Goal: Navigation & Orientation: Find specific page/section

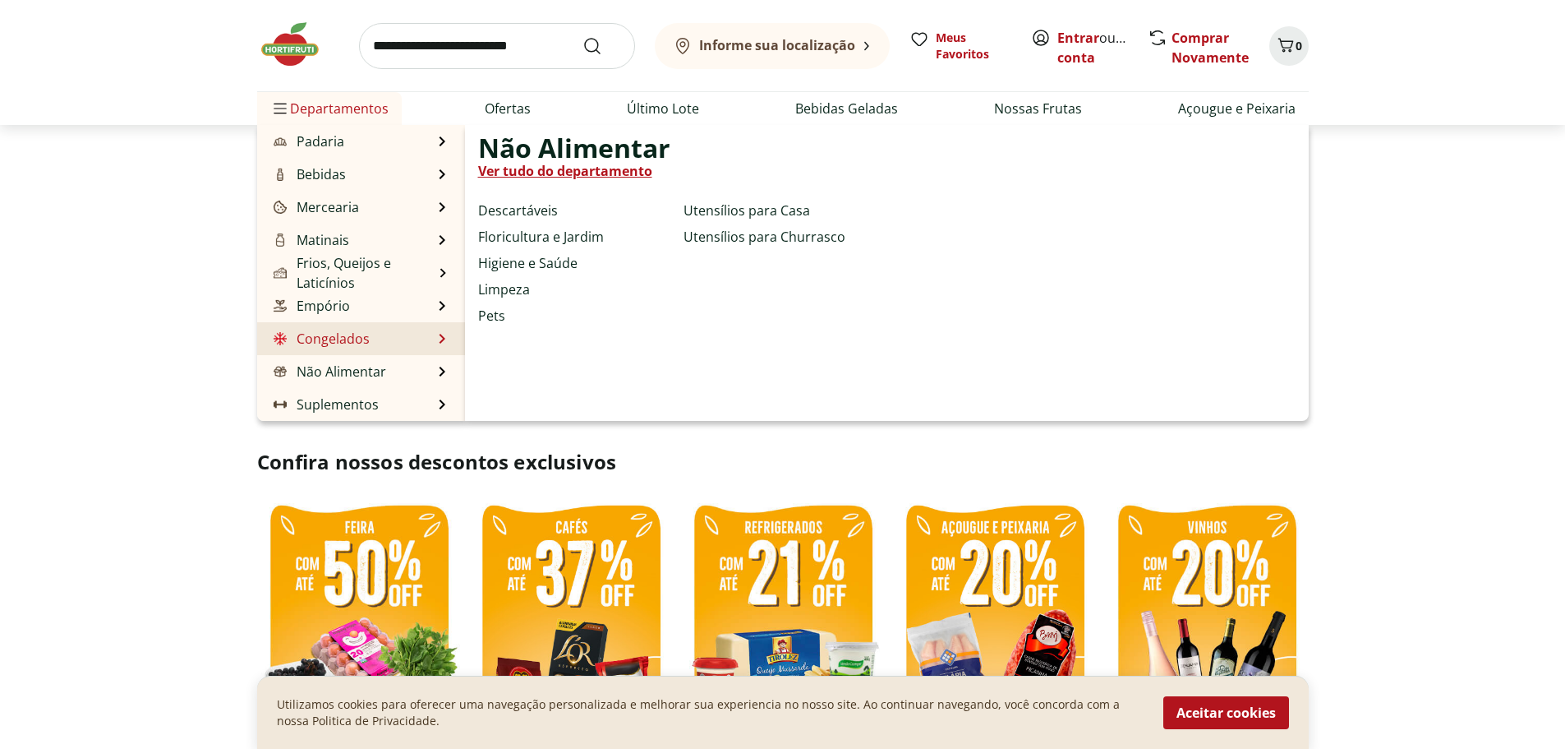
scroll to position [82, 0]
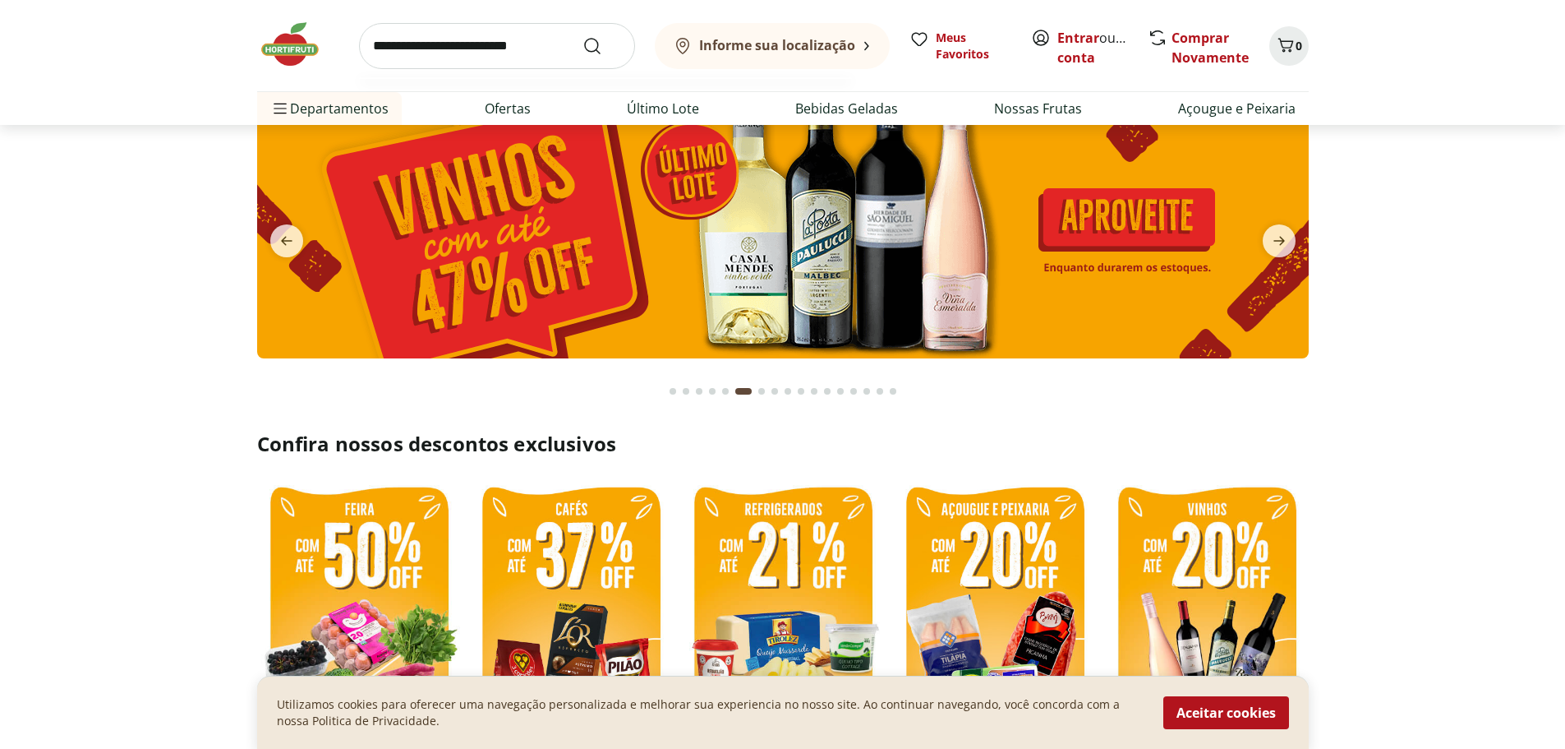
click at [508, 51] on input "search" at bounding box center [497, 46] width 276 height 46
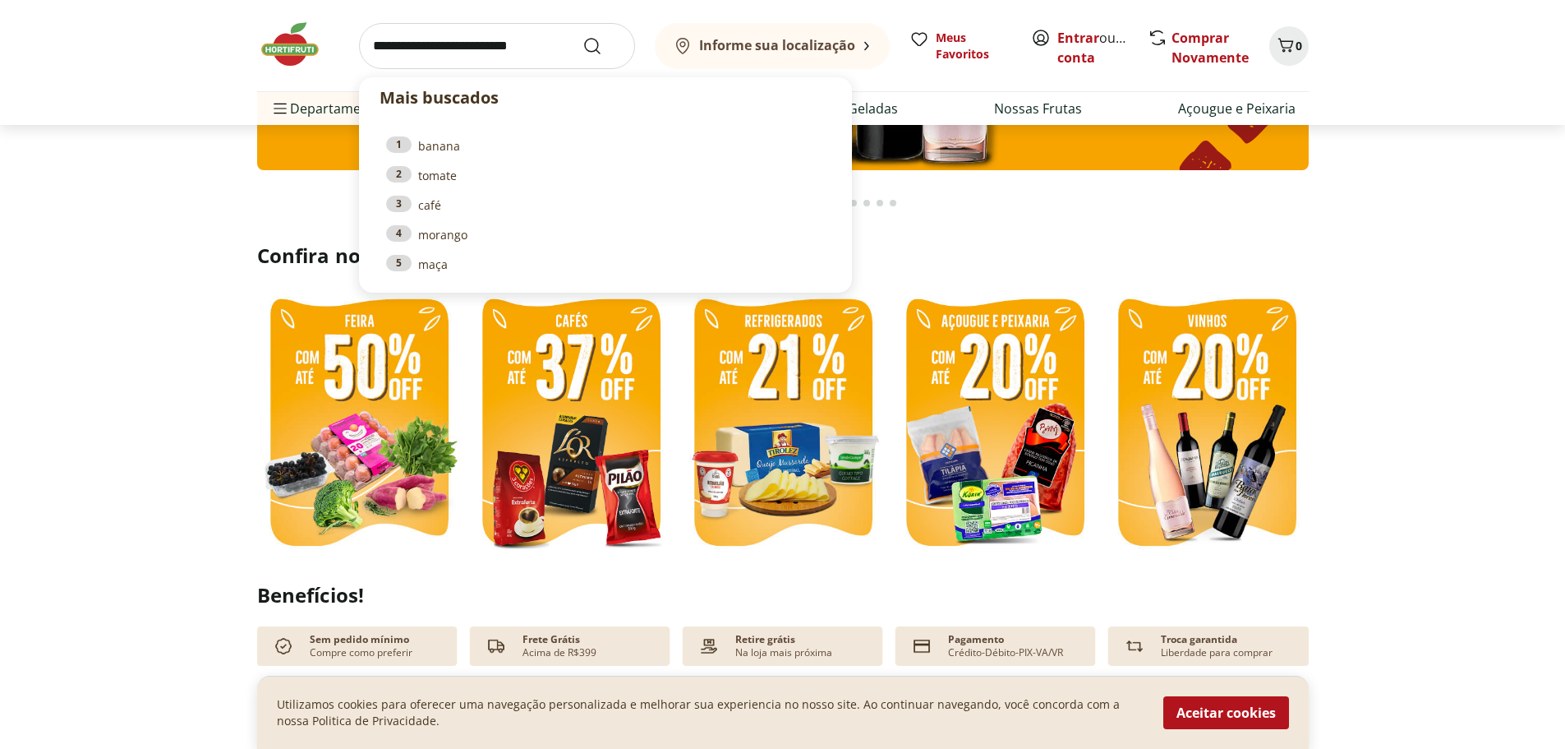
scroll to position [247, 0]
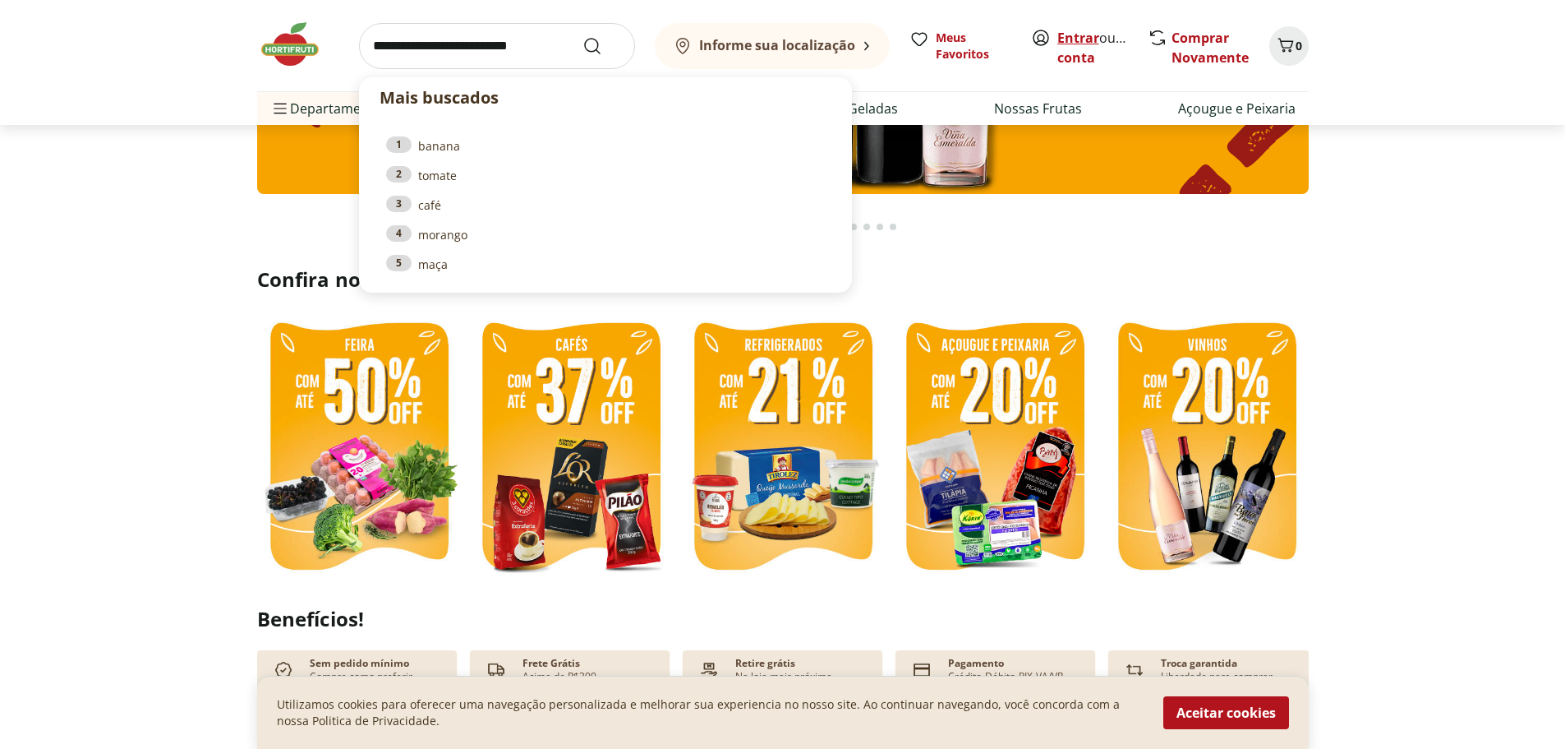
click at [1063, 34] on link "Entrar" at bounding box center [1079, 38] width 42 height 18
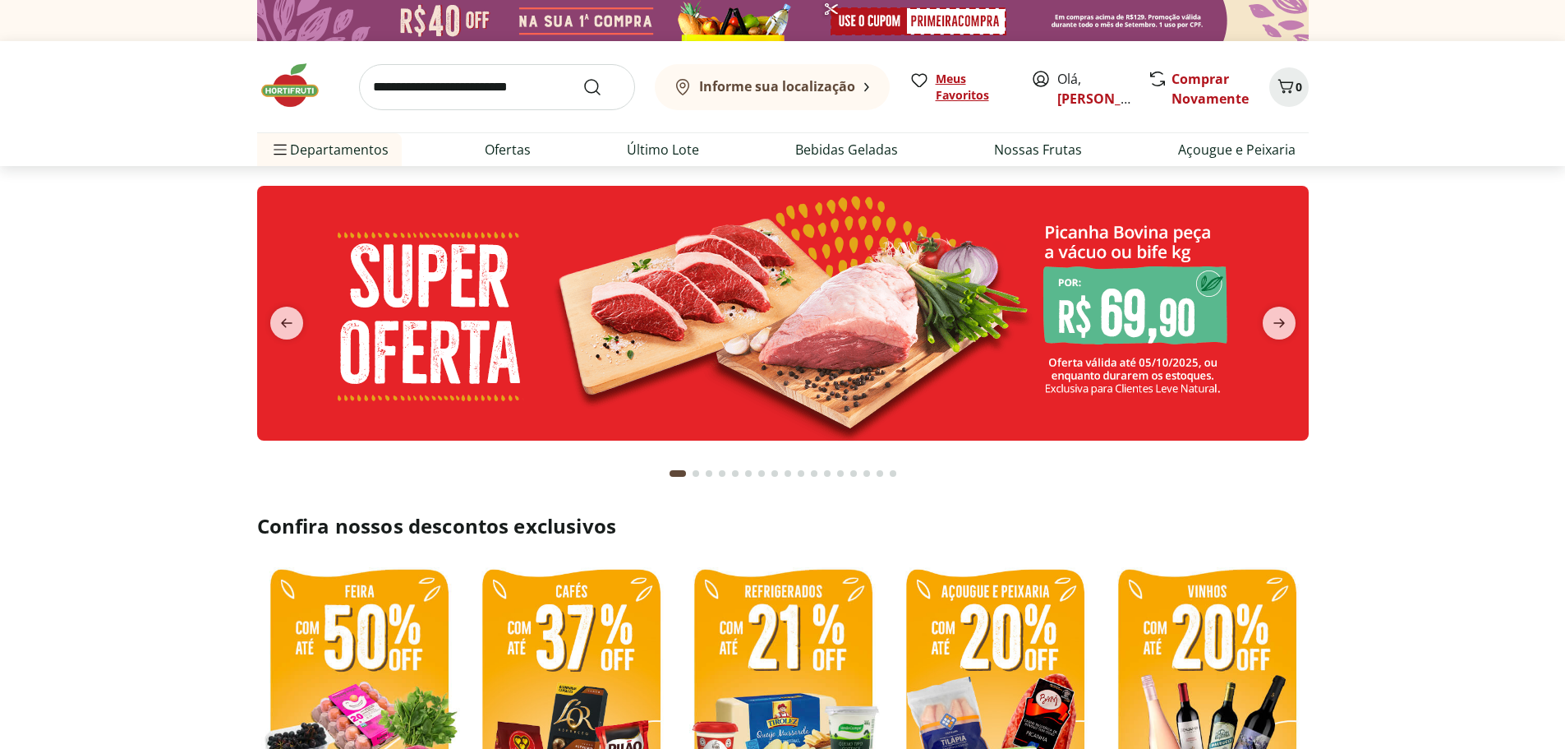
click at [970, 92] on span "Meus Favoritos" at bounding box center [974, 87] width 76 height 33
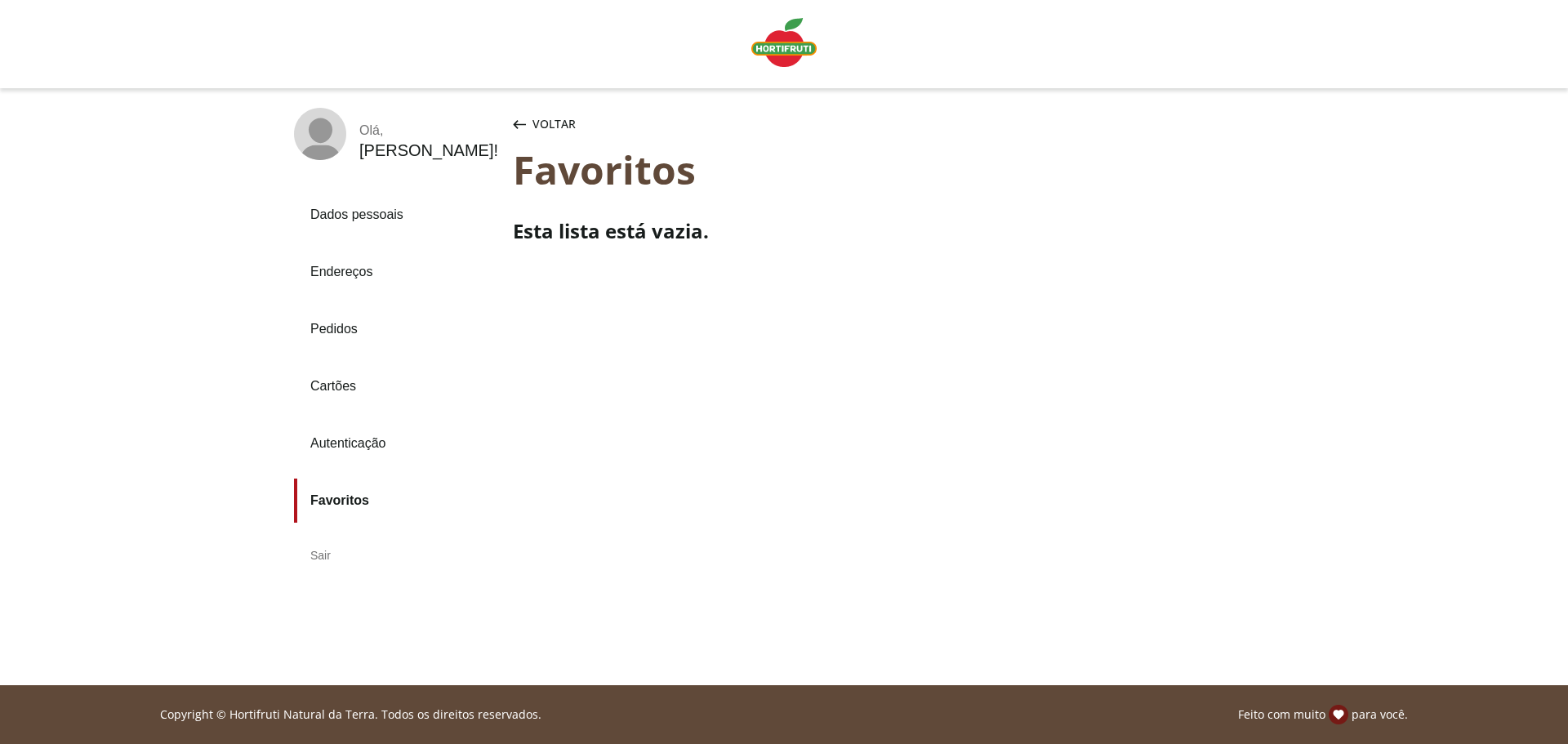
click at [322, 323] on link "Pedidos" at bounding box center [396, 329] width 206 height 44
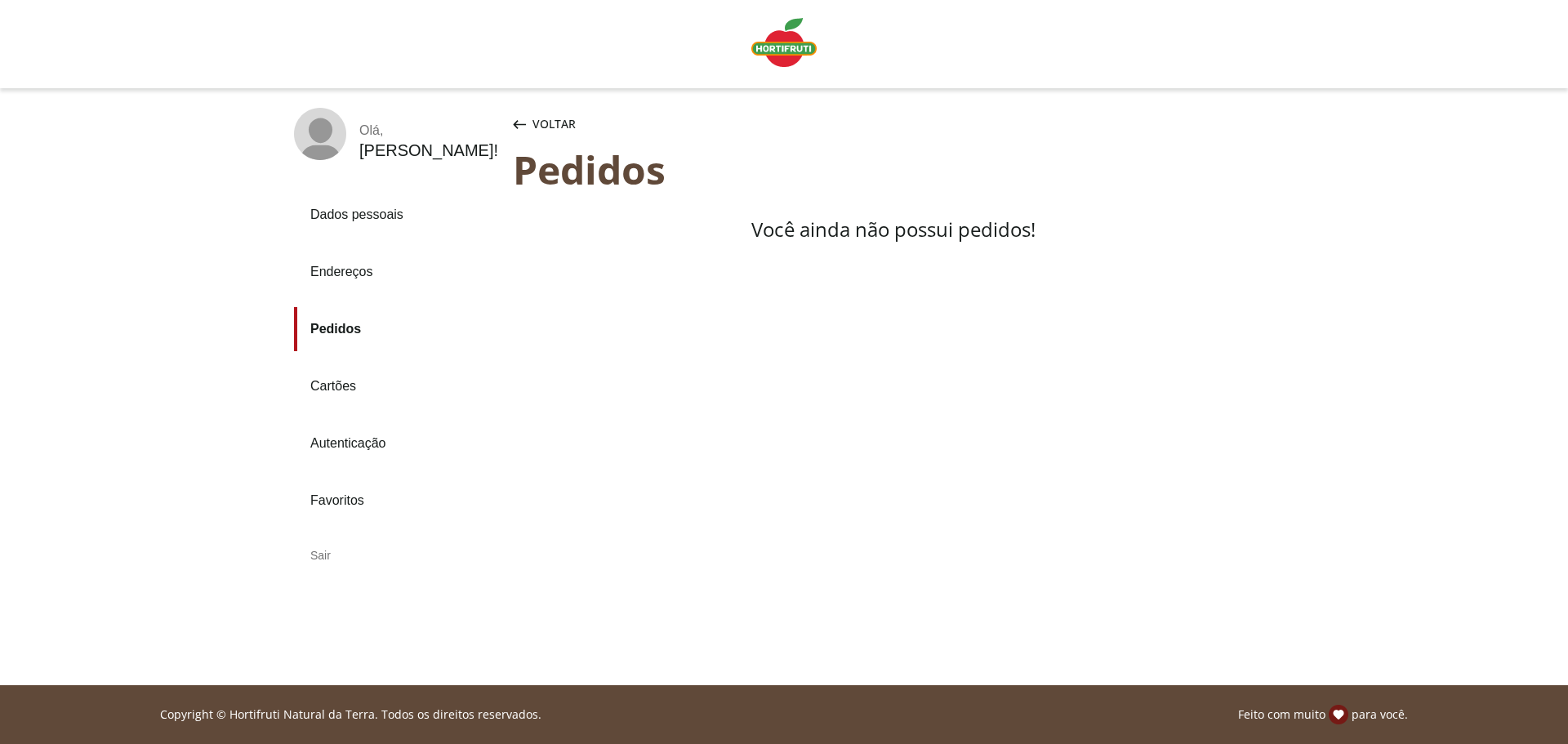
click at [346, 218] on link "Dados pessoais" at bounding box center [396, 215] width 206 height 44
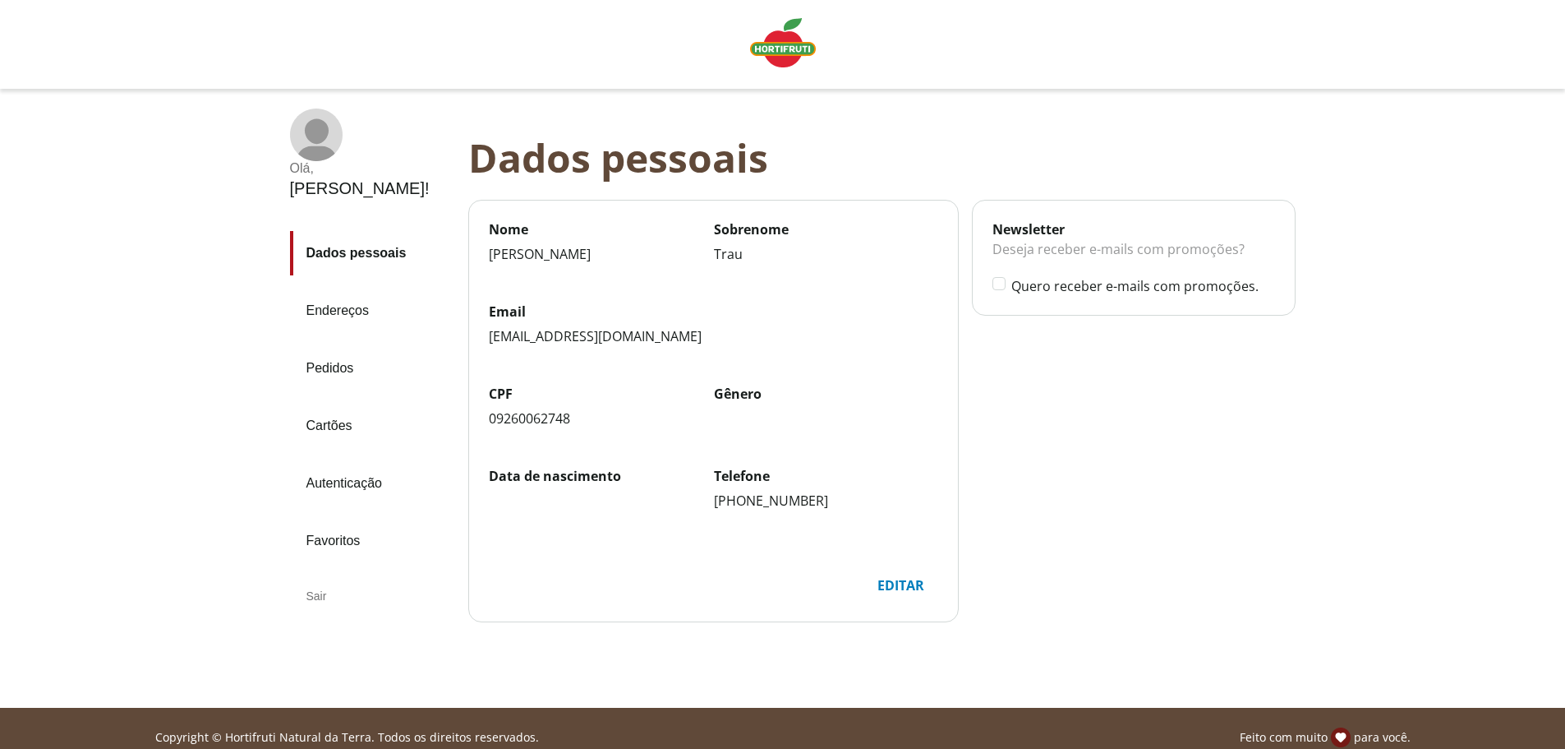
click at [350, 288] on link "Endereços" at bounding box center [372, 310] width 165 height 44
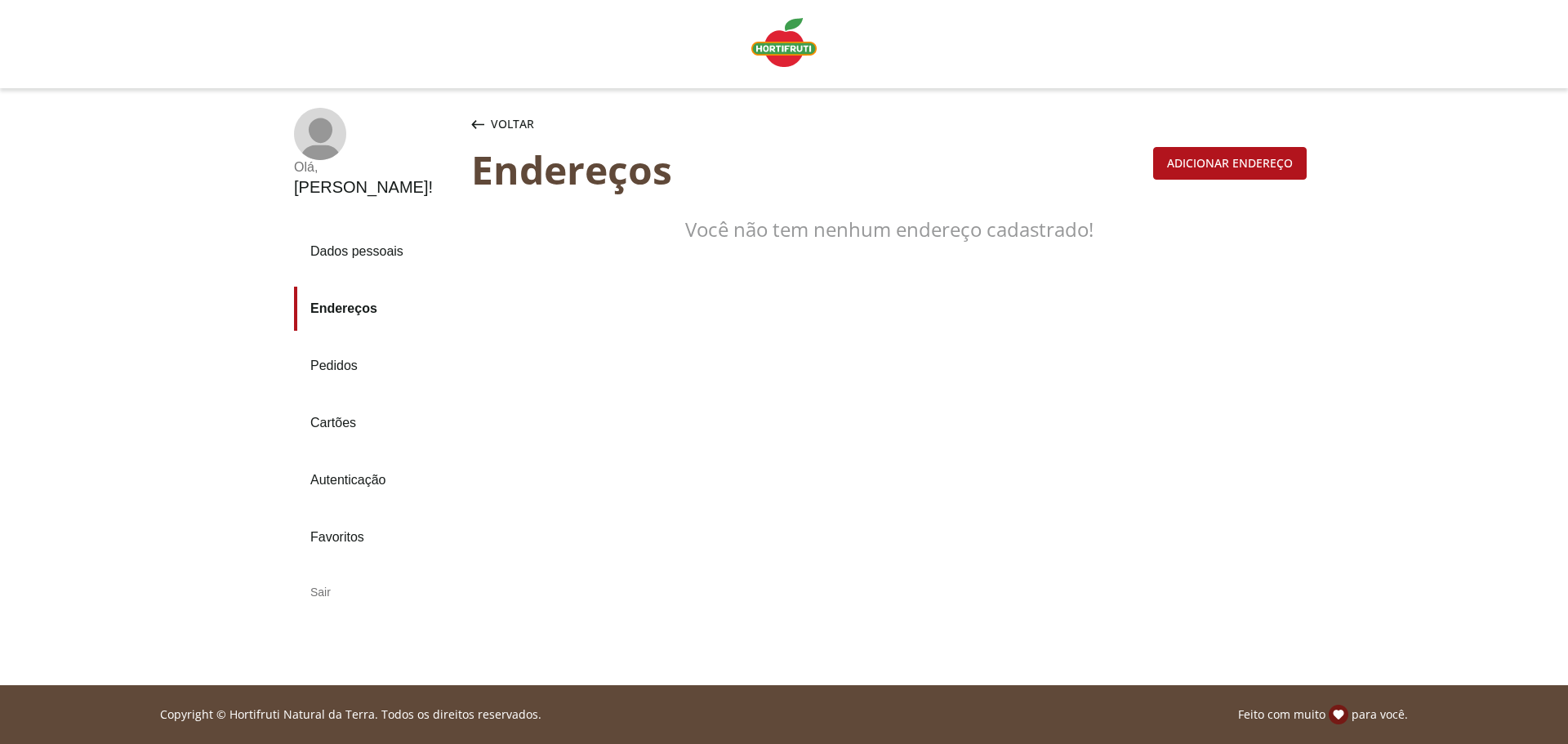
click at [332, 229] on link "Dados pessoais" at bounding box center [376, 251] width 164 height 44
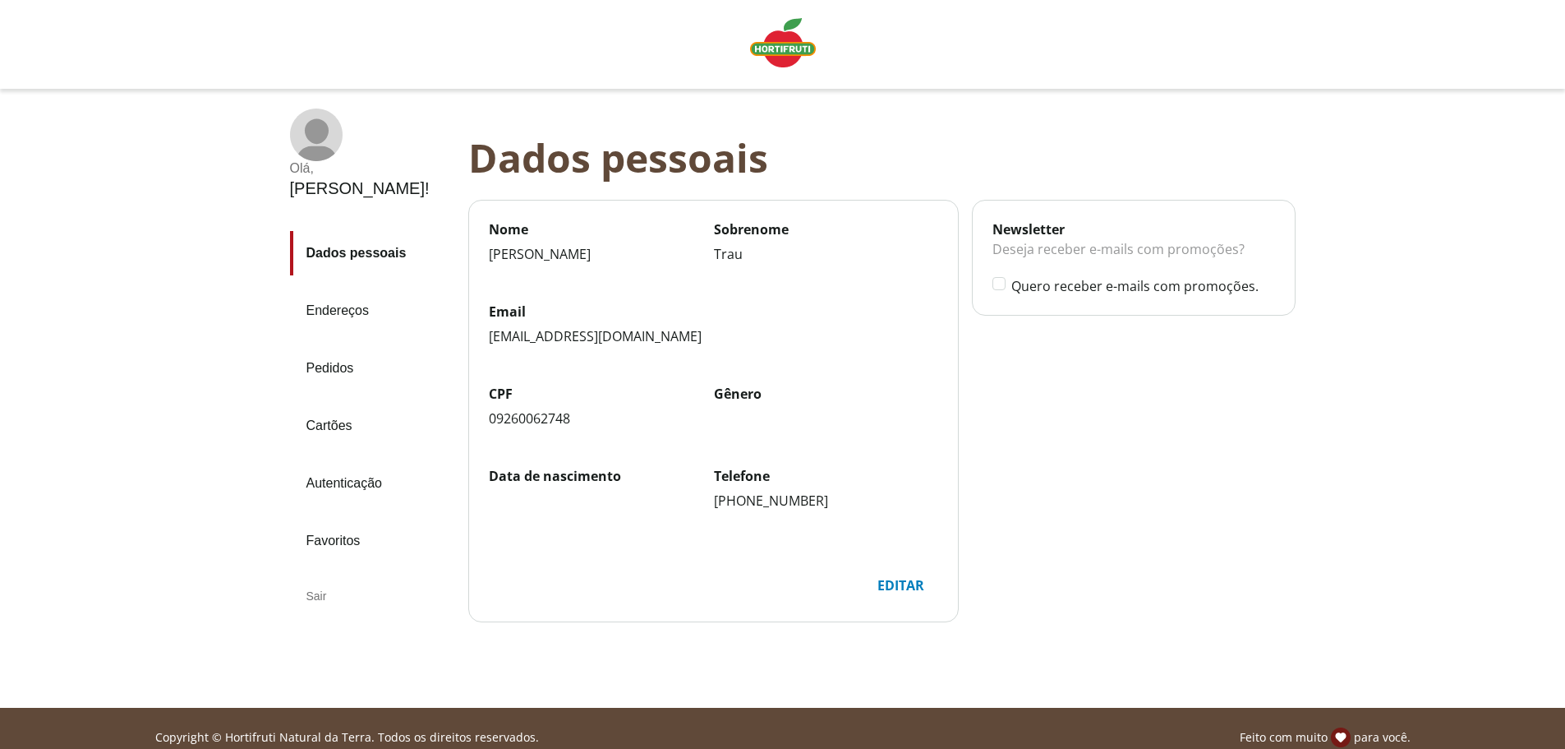
click at [768, 40] on img "Linha de sessão" at bounding box center [783, 42] width 66 height 49
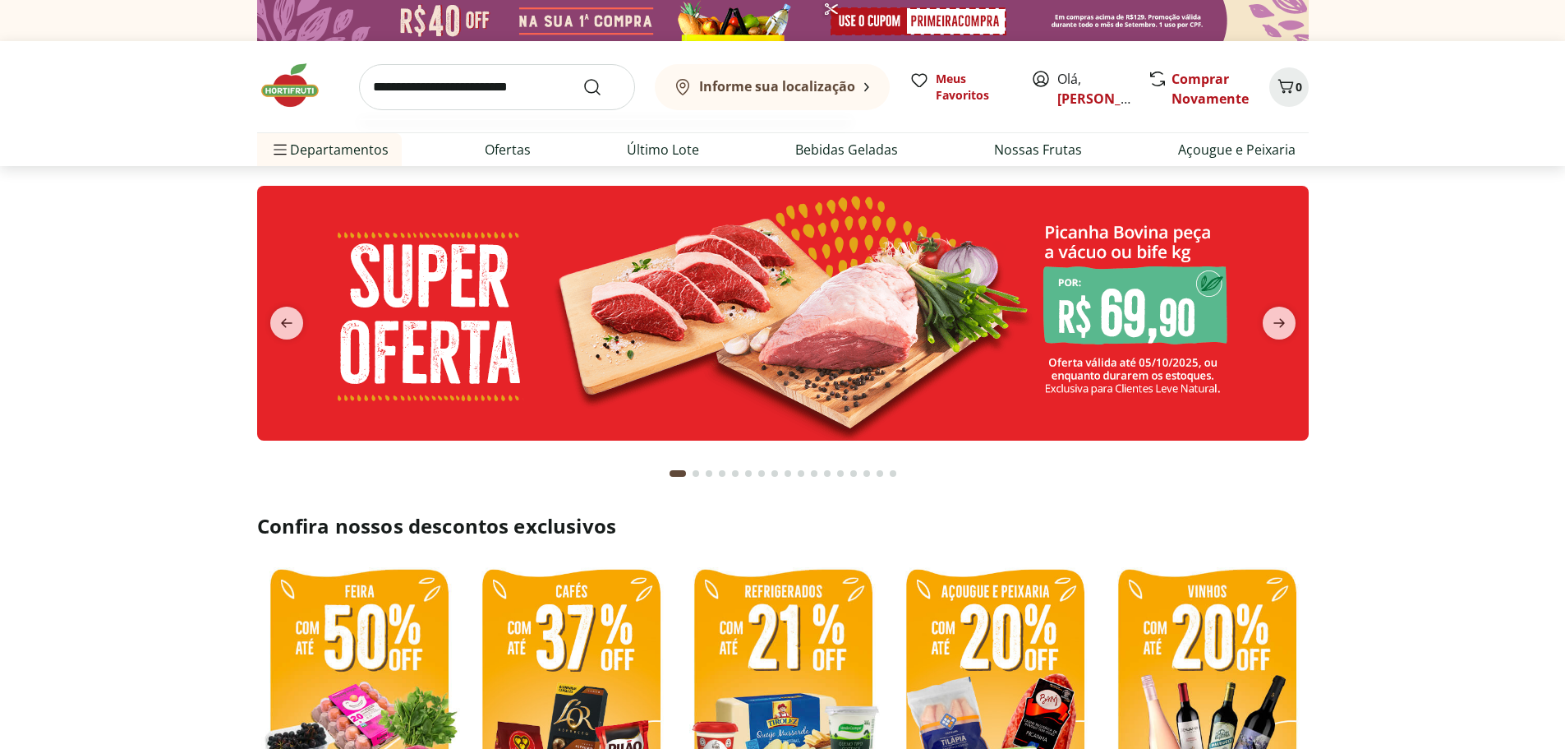
click at [421, 92] on input "search" at bounding box center [497, 87] width 276 height 46
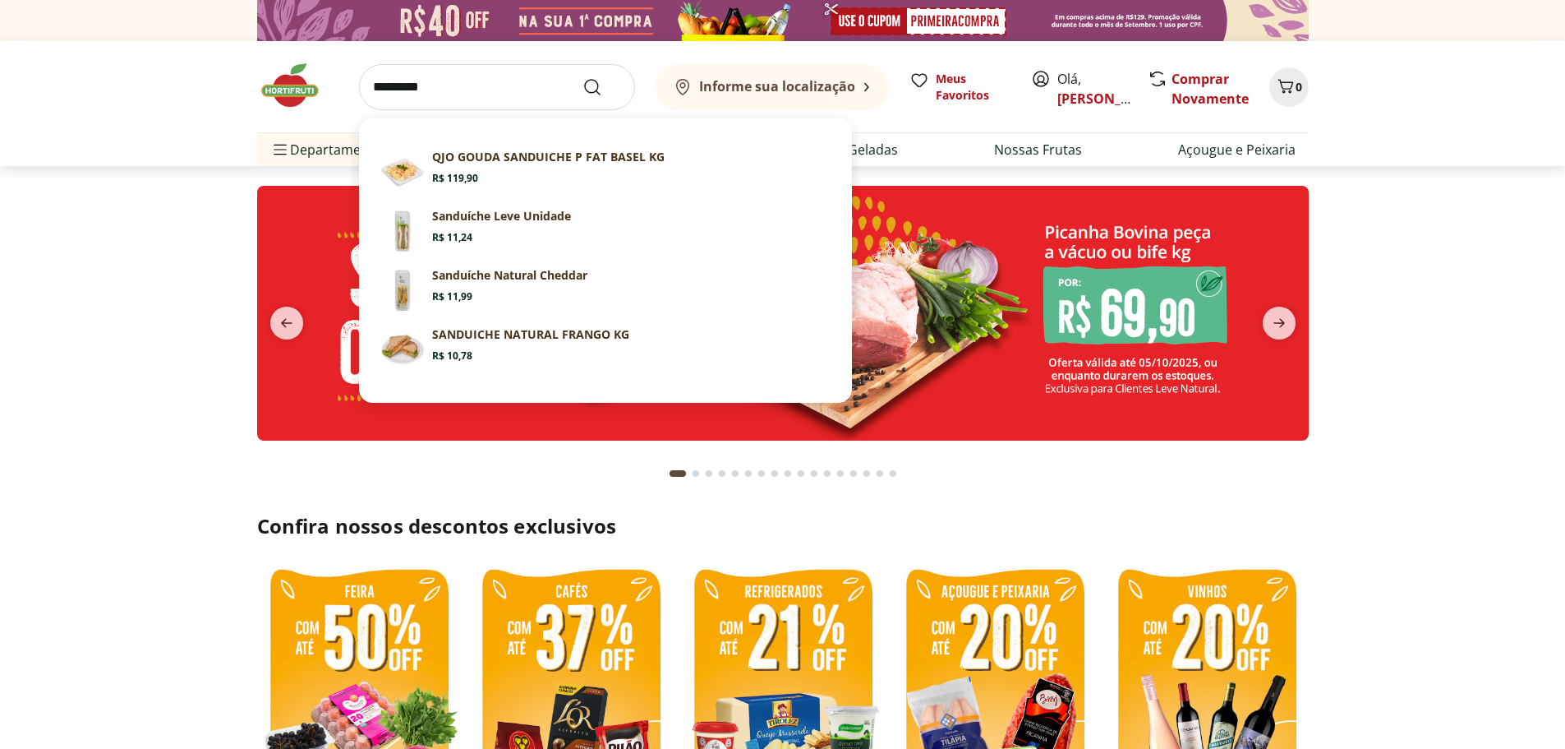
type input "*********"
click at [583, 77] on button "Submit Search" at bounding box center [602, 87] width 39 height 20
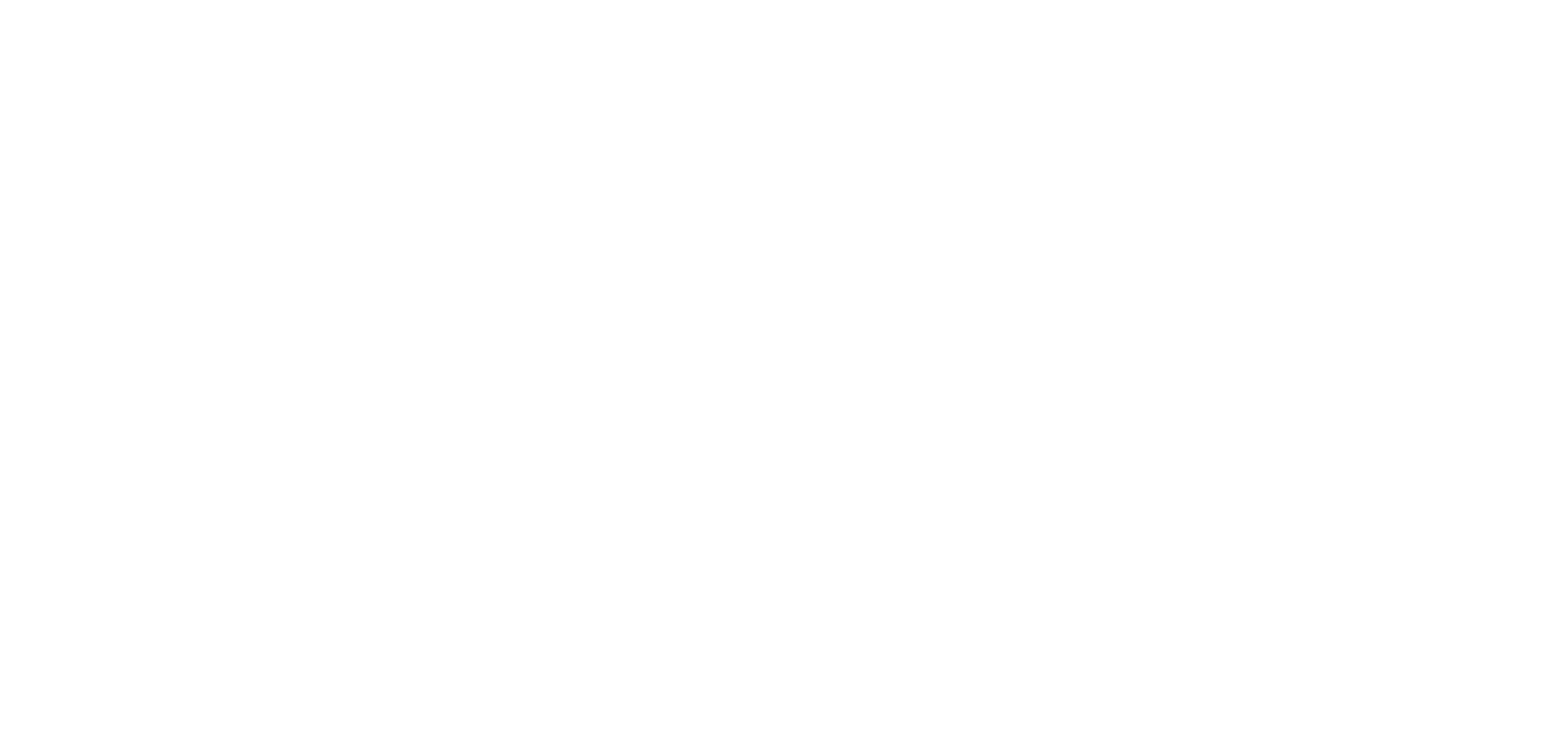
select select "**********"
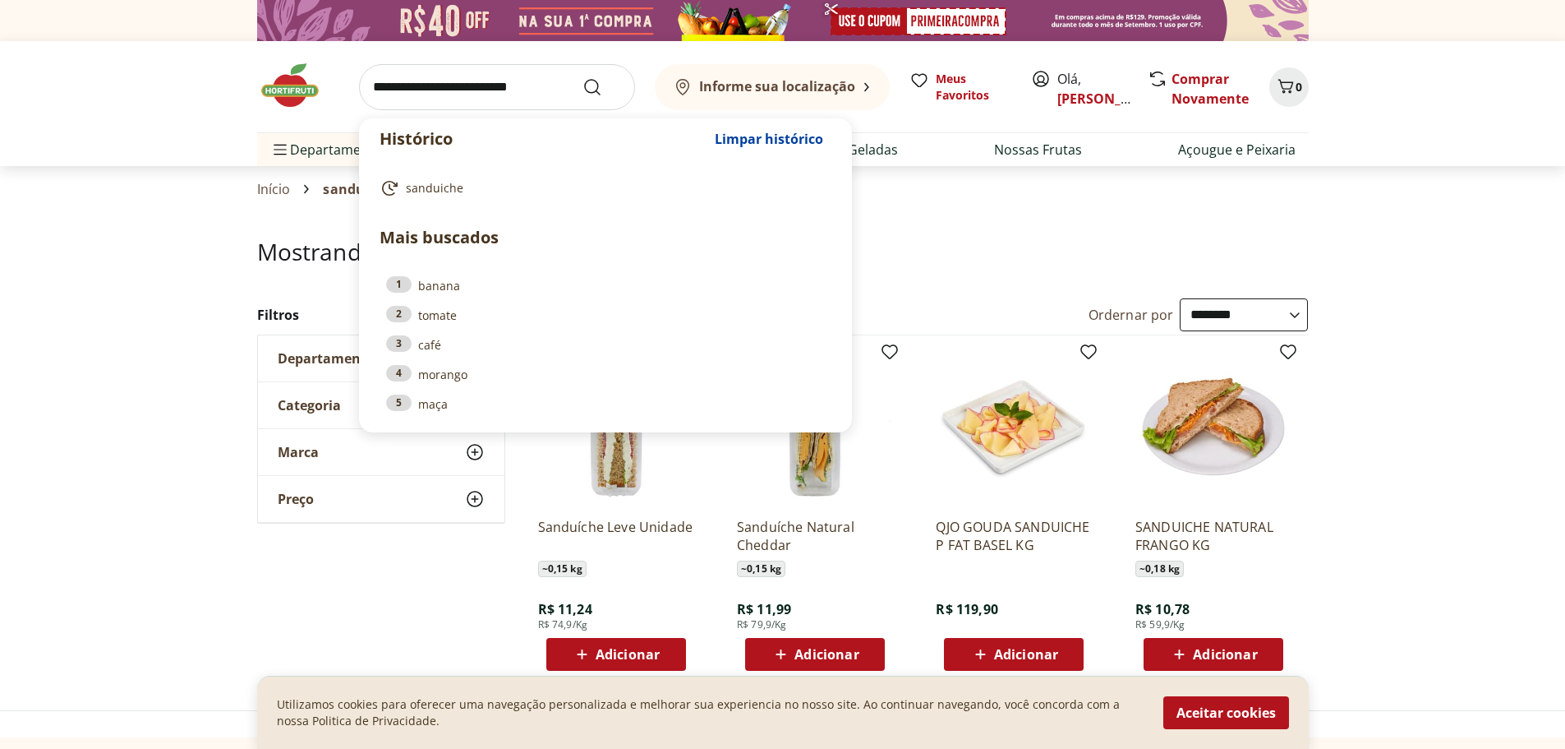
click at [541, 94] on input "search" at bounding box center [497, 87] width 276 height 46
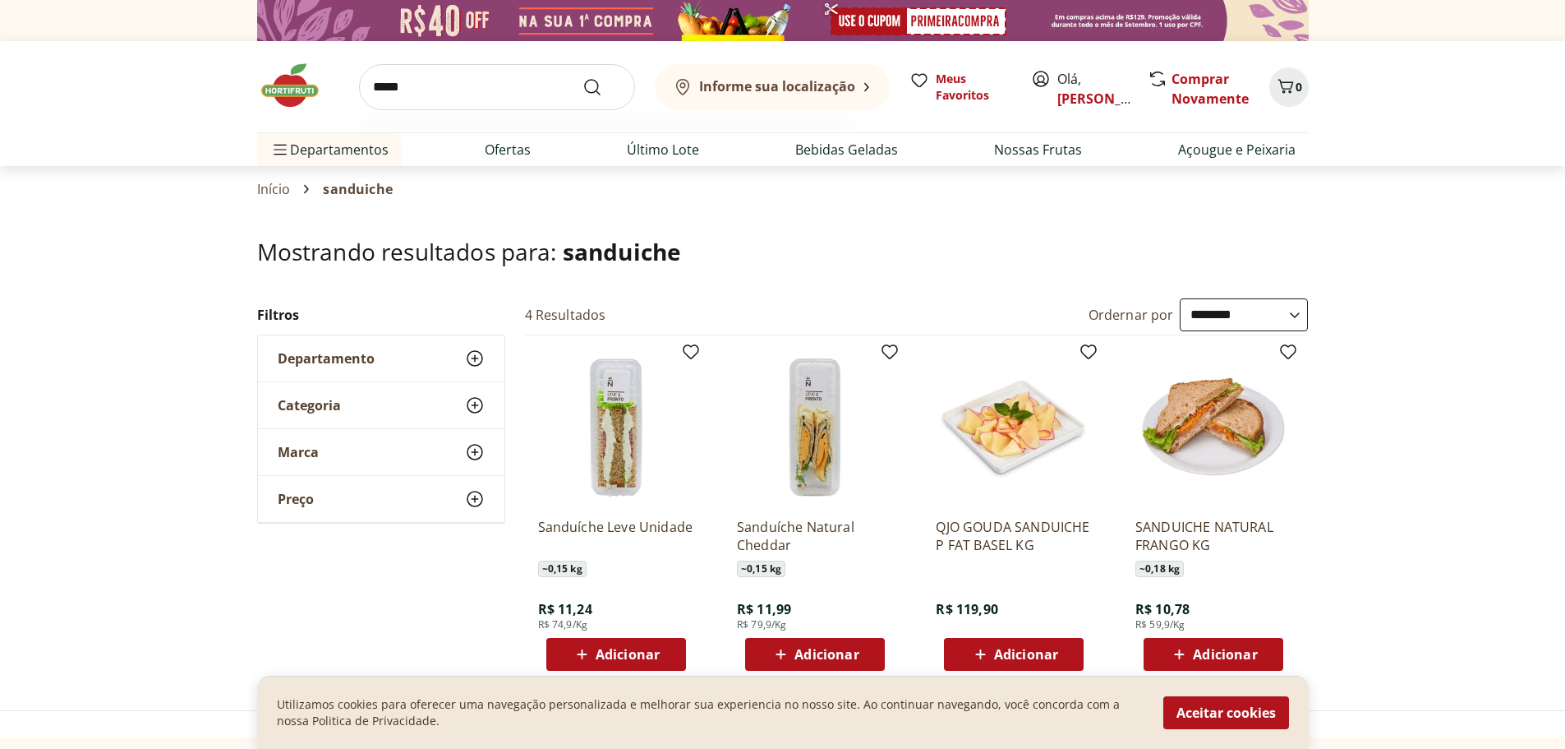
type input "*****"
click at [583, 77] on button "Submit Search" at bounding box center [602, 87] width 39 height 20
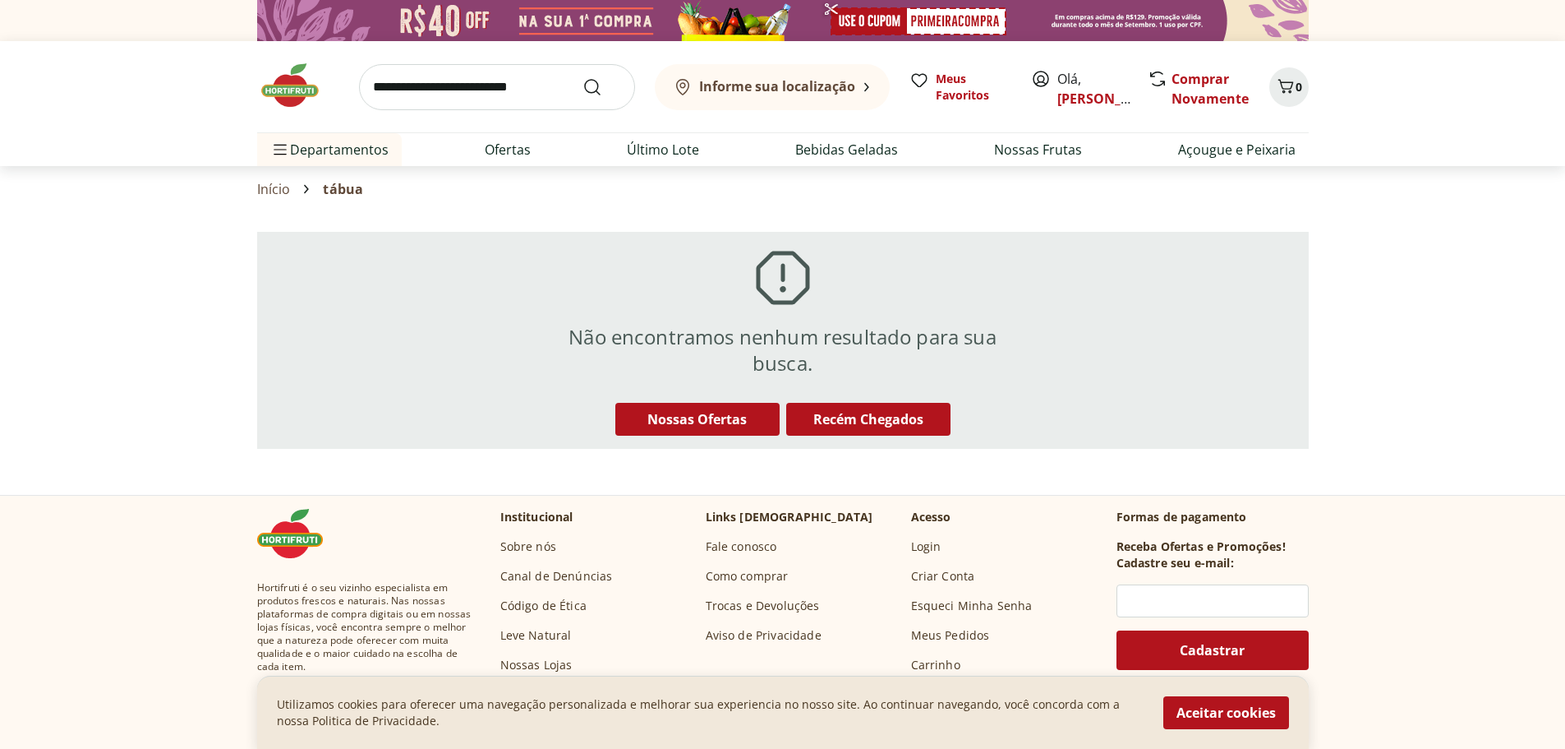
click at [769, 65] on button "Informe sua localização" at bounding box center [772, 87] width 235 height 46
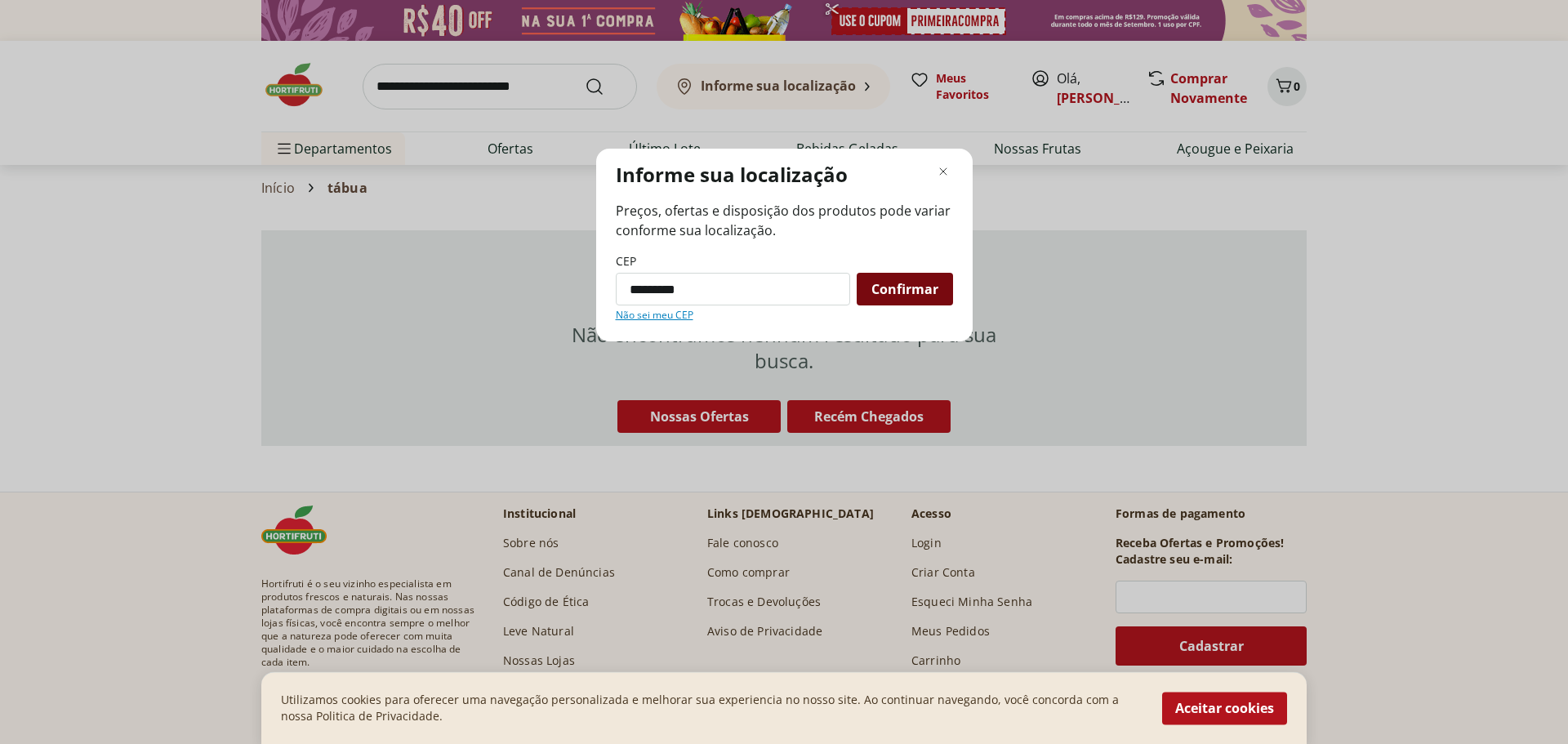
type input "*********"
click at [923, 293] on span "Confirmar" at bounding box center [904, 288] width 67 height 13
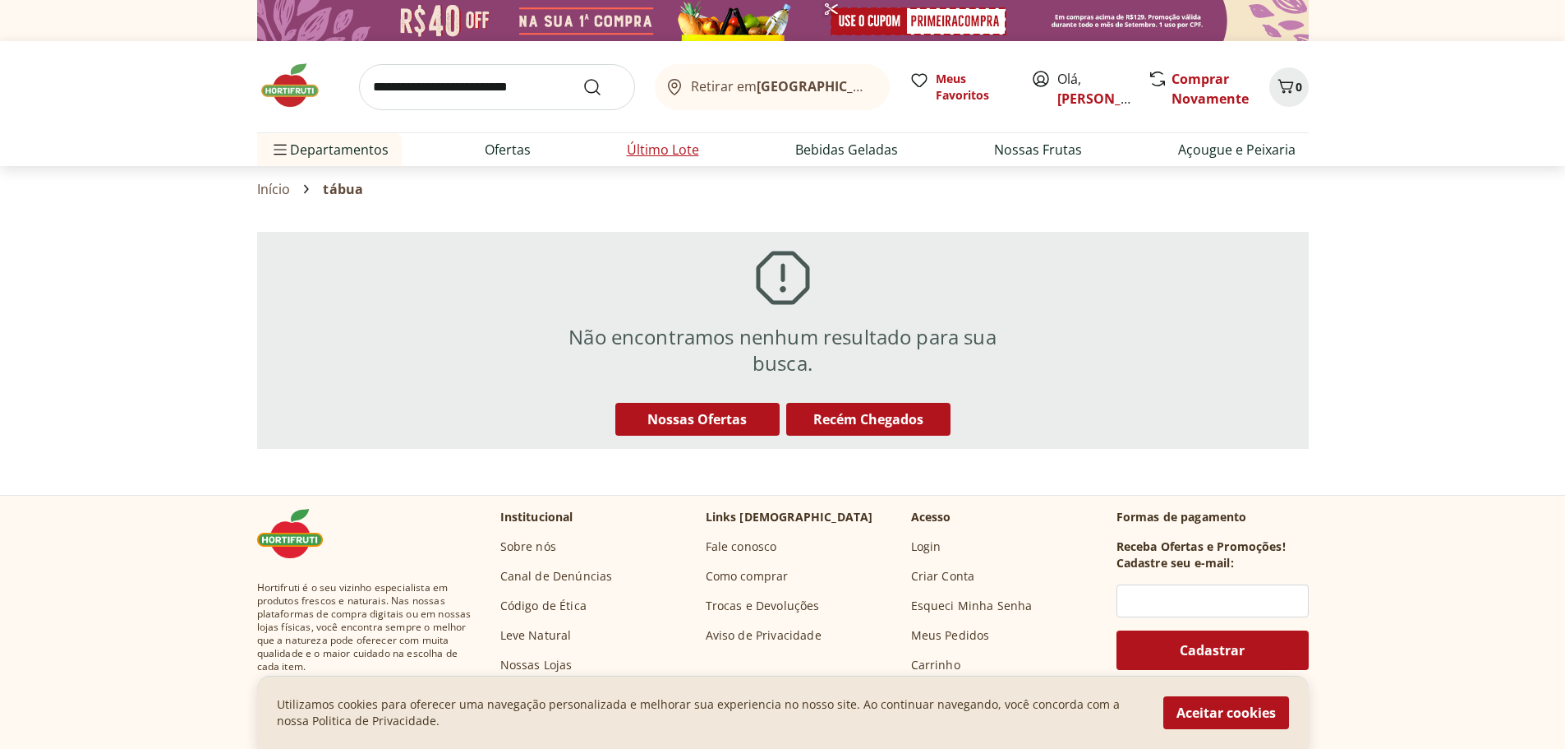
click at [653, 150] on link "Último Lote" at bounding box center [663, 150] width 72 height 20
select select "**********"
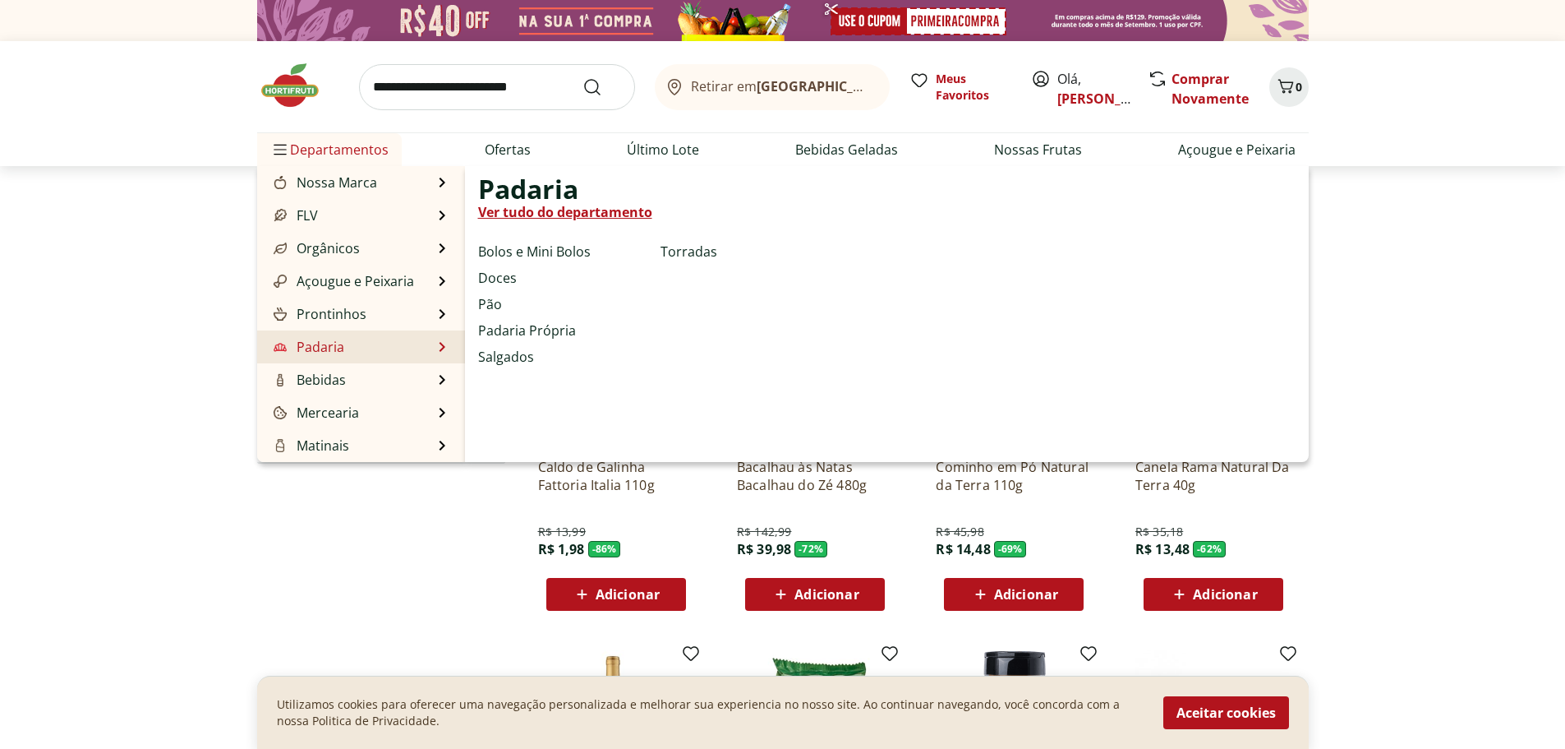
click at [318, 340] on link "Padaria" at bounding box center [307, 347] width 74 height 20
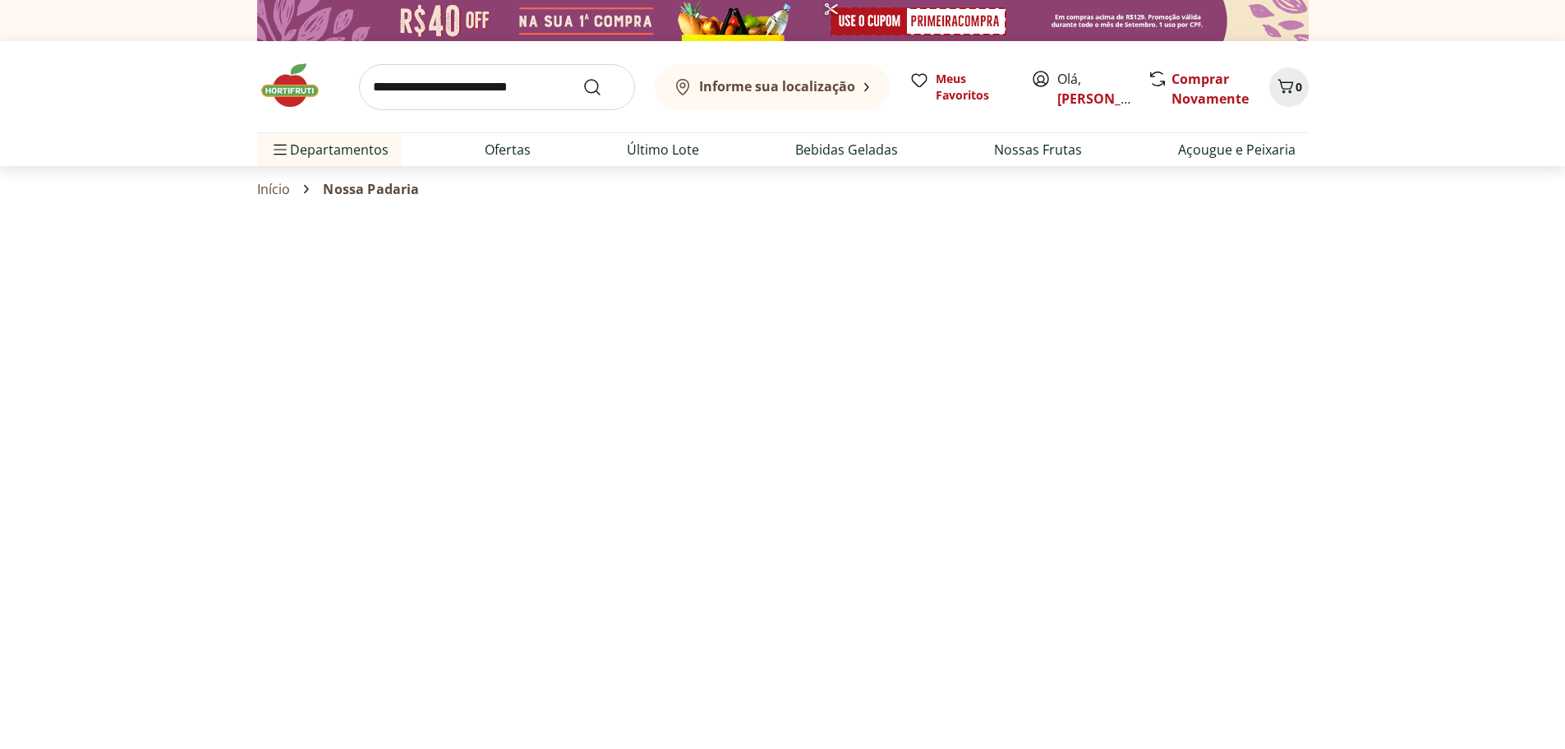
select select "**********"
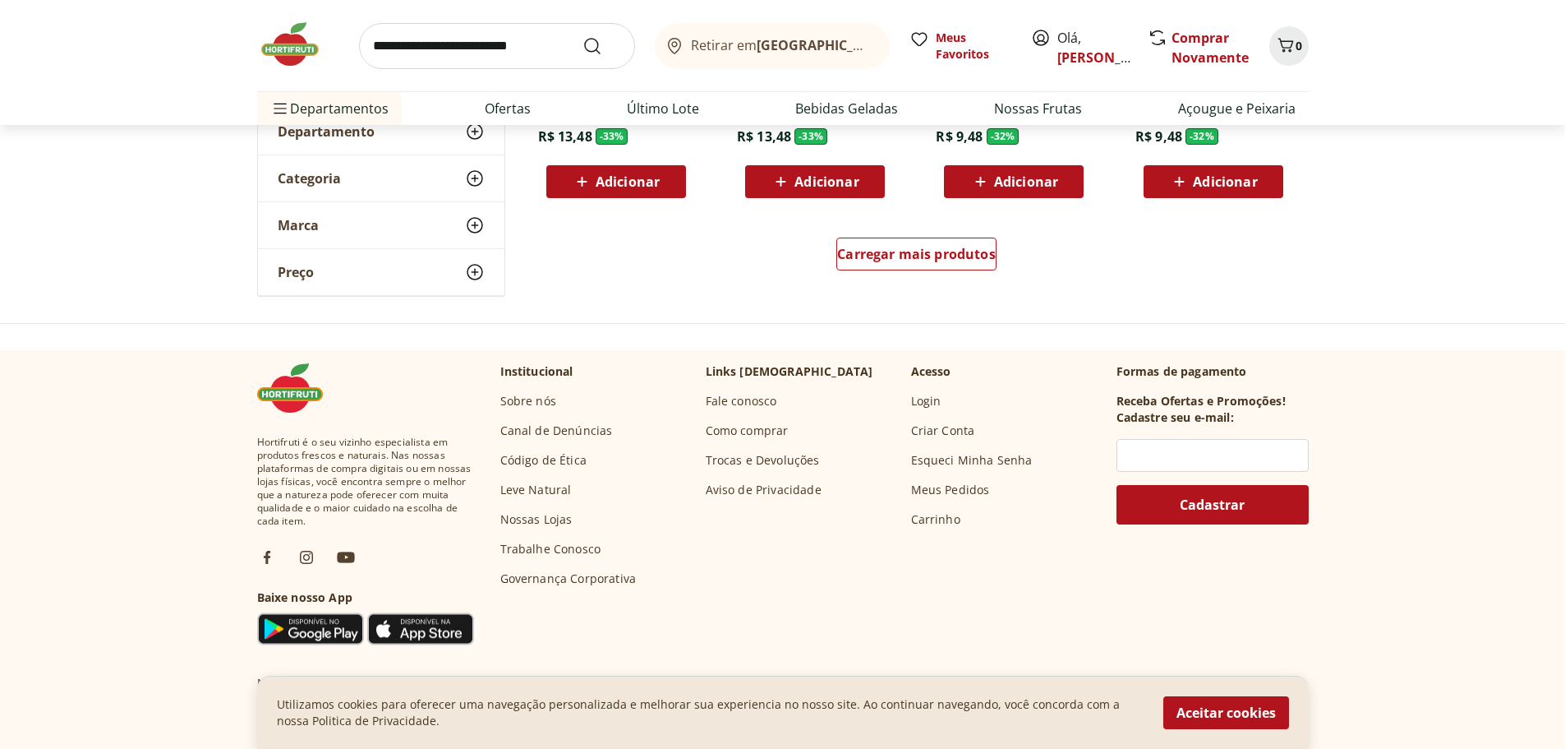
scroll to position [1150, 0]
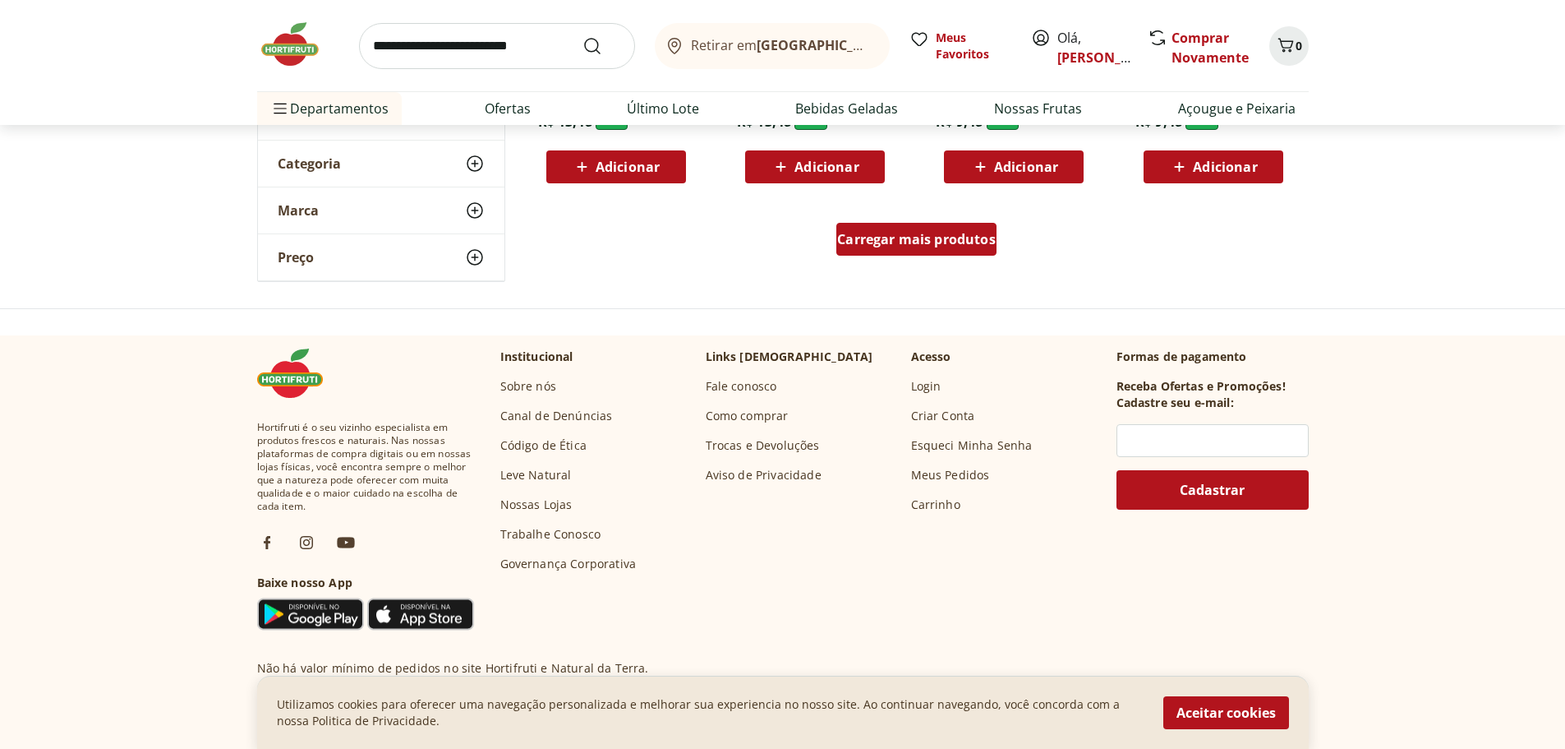
click at [892, 245] on span "Carregar mais produtos" at bounding box center [916, 239] width 159 height 13
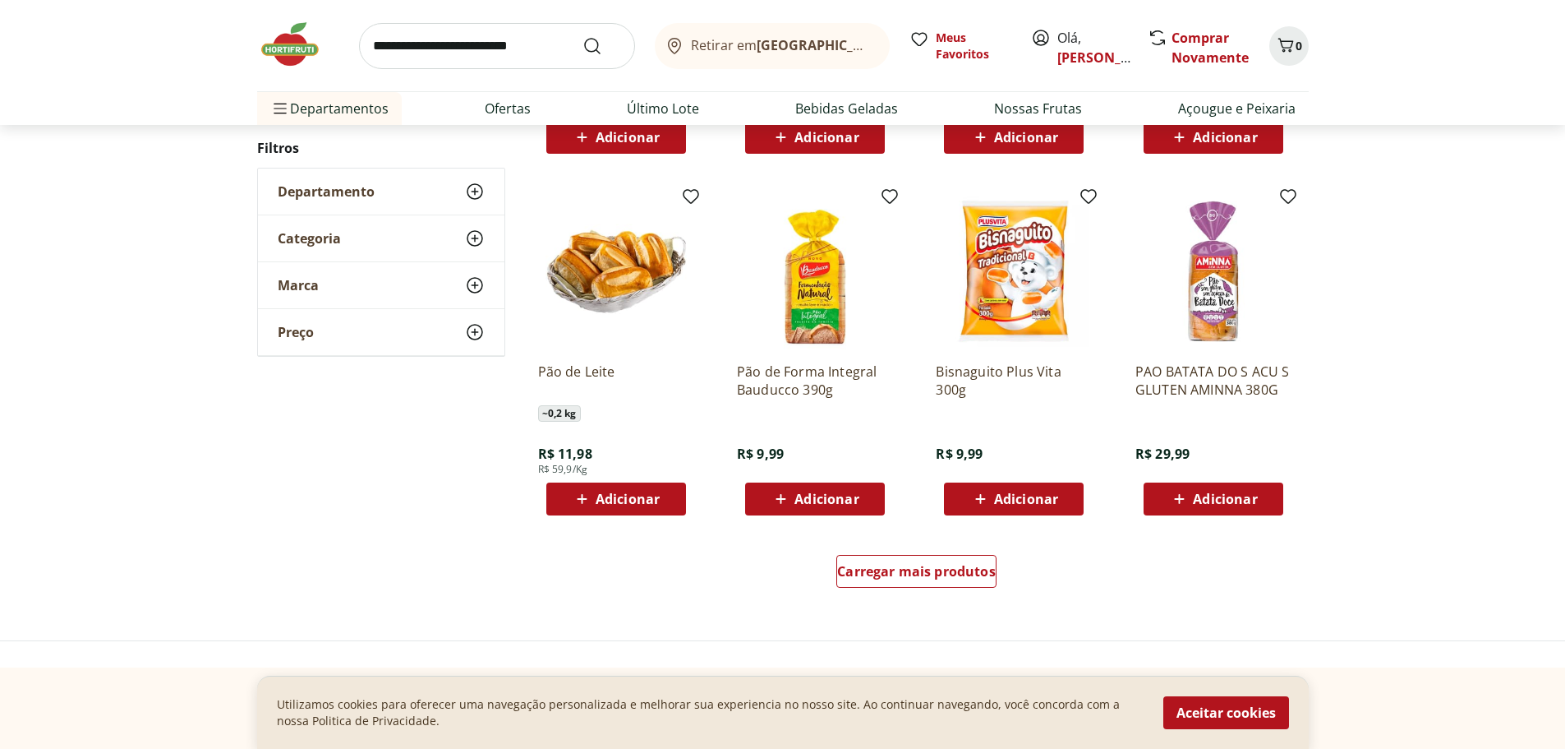
scroll to position [2054, 0]
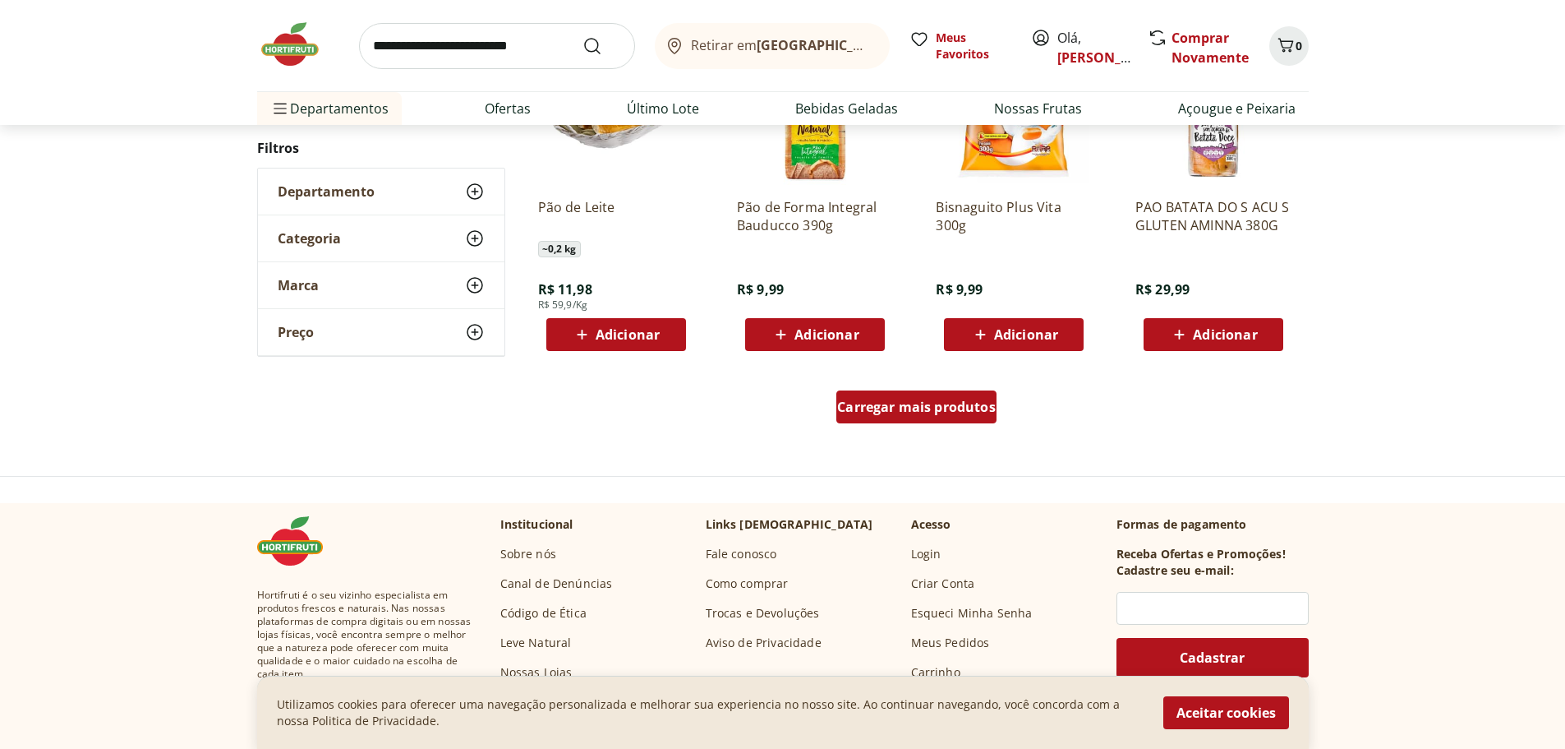
click at [954, 408] on span "Carregar mais produtos" at bounding box center [916, 406] width 159 height 13
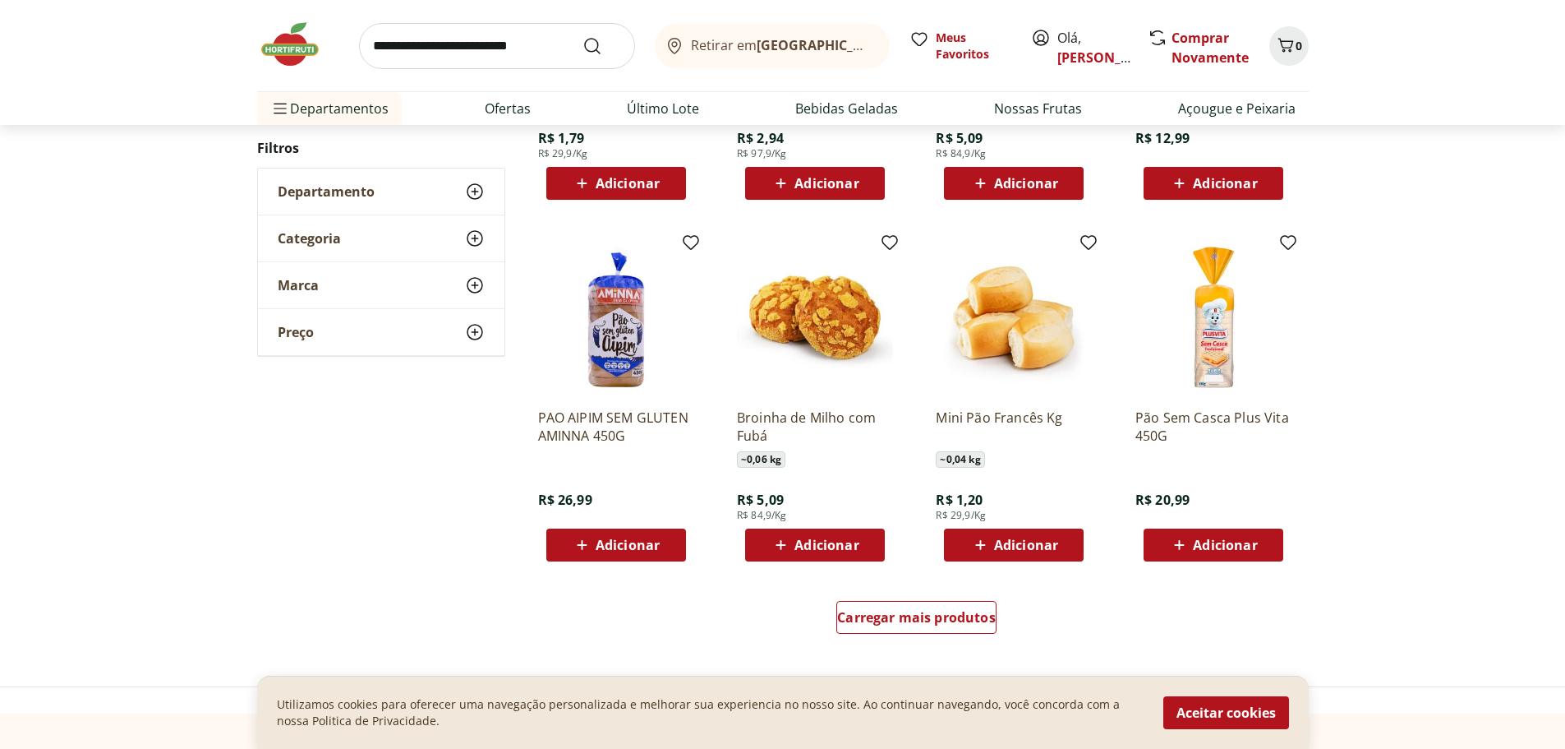
scroll to position [2958, 0]
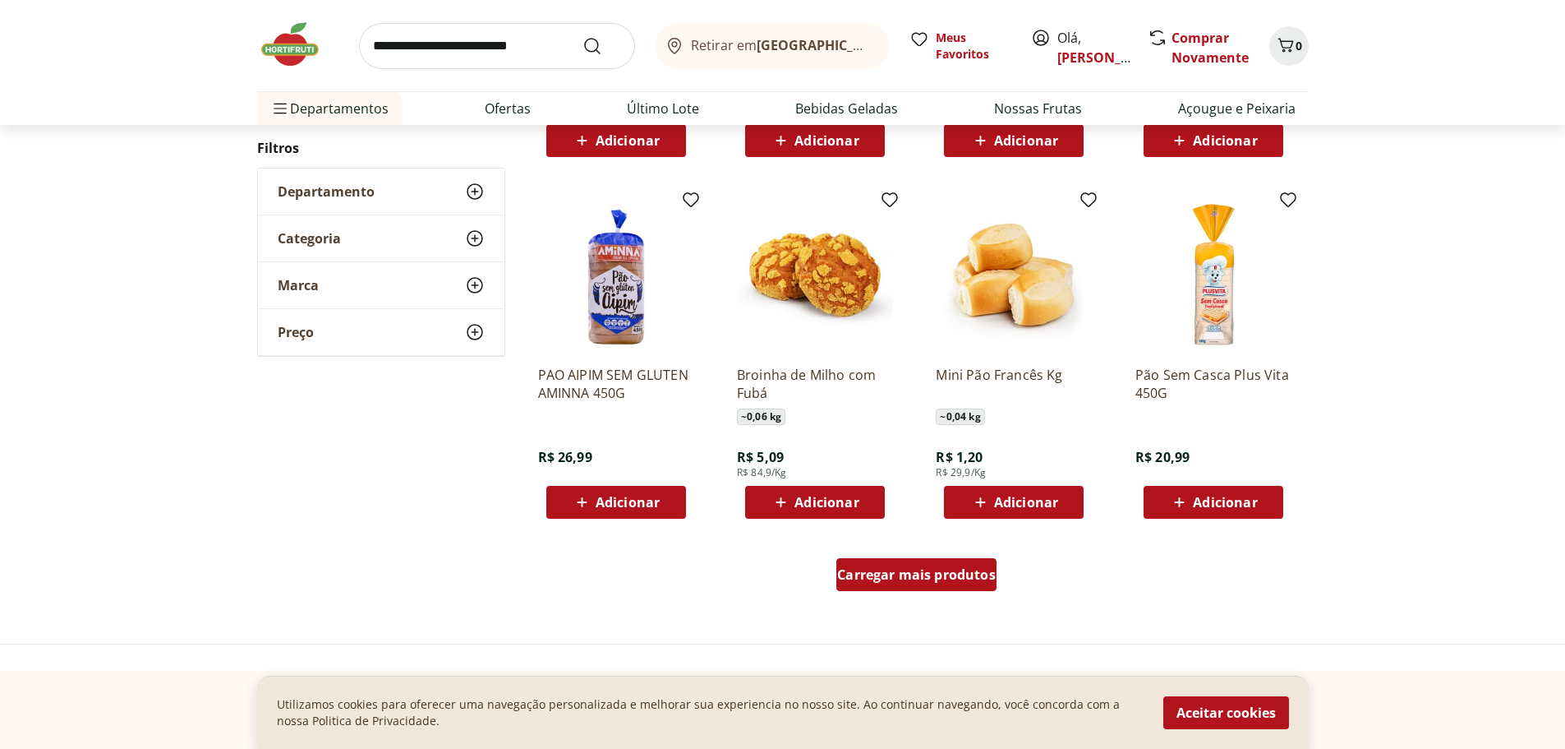
click at [882, 574] on span "Carregar mais produtos" at bounding box center [916, 574] width 159 height 13
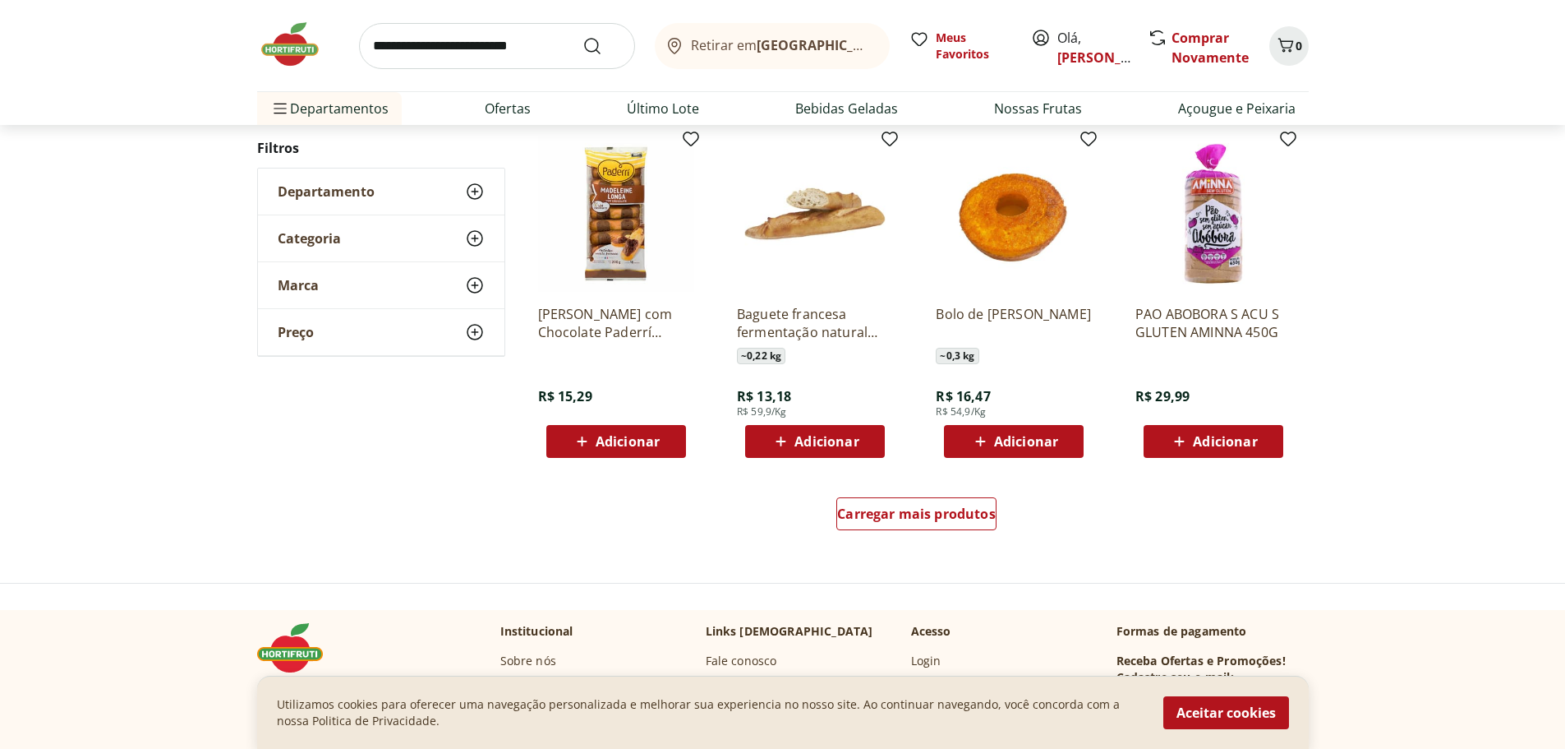
scroll to position [4109, 0]
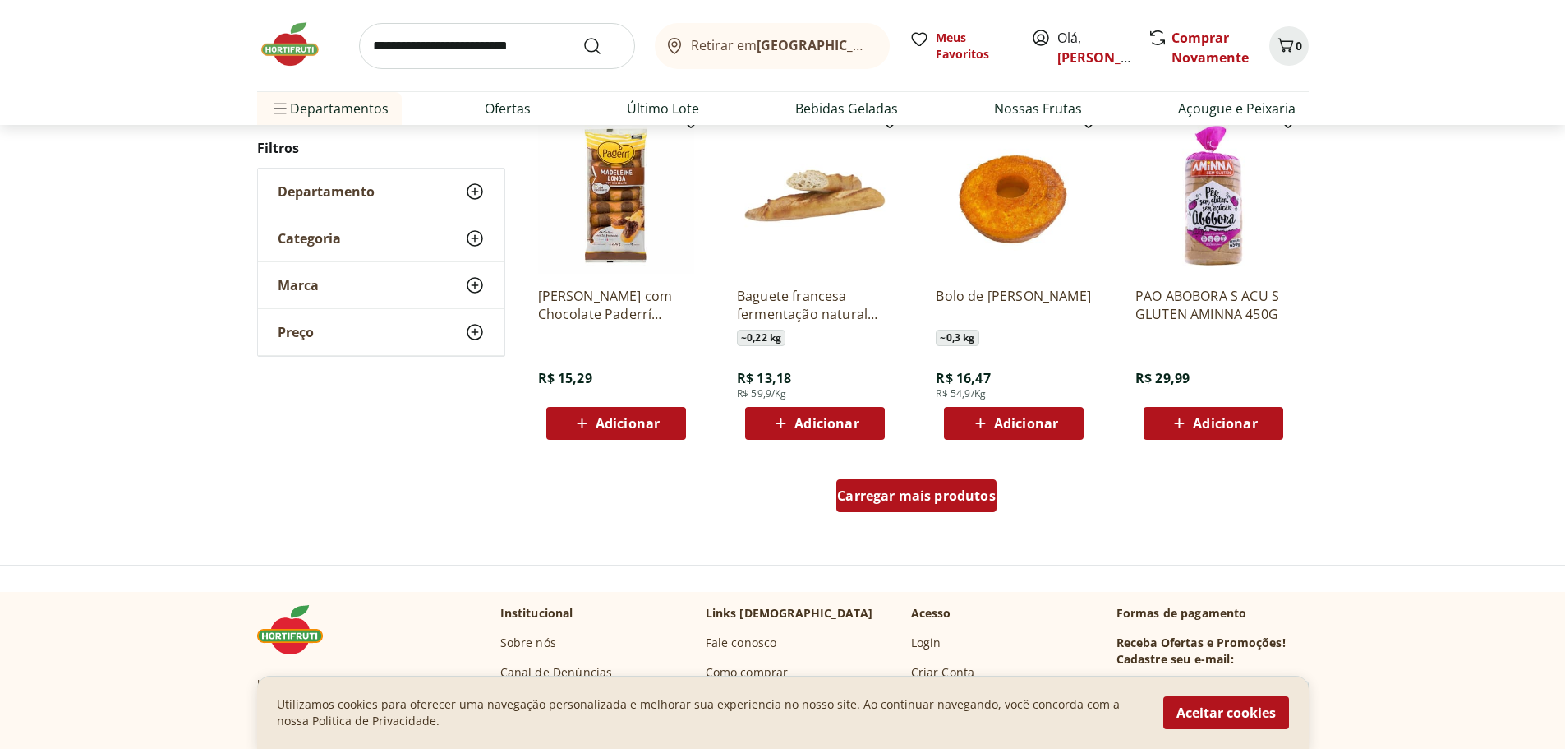
click at [887, 500] on span "Carregar mais produtos" at bounding box center [916, 495] width 159 height 13
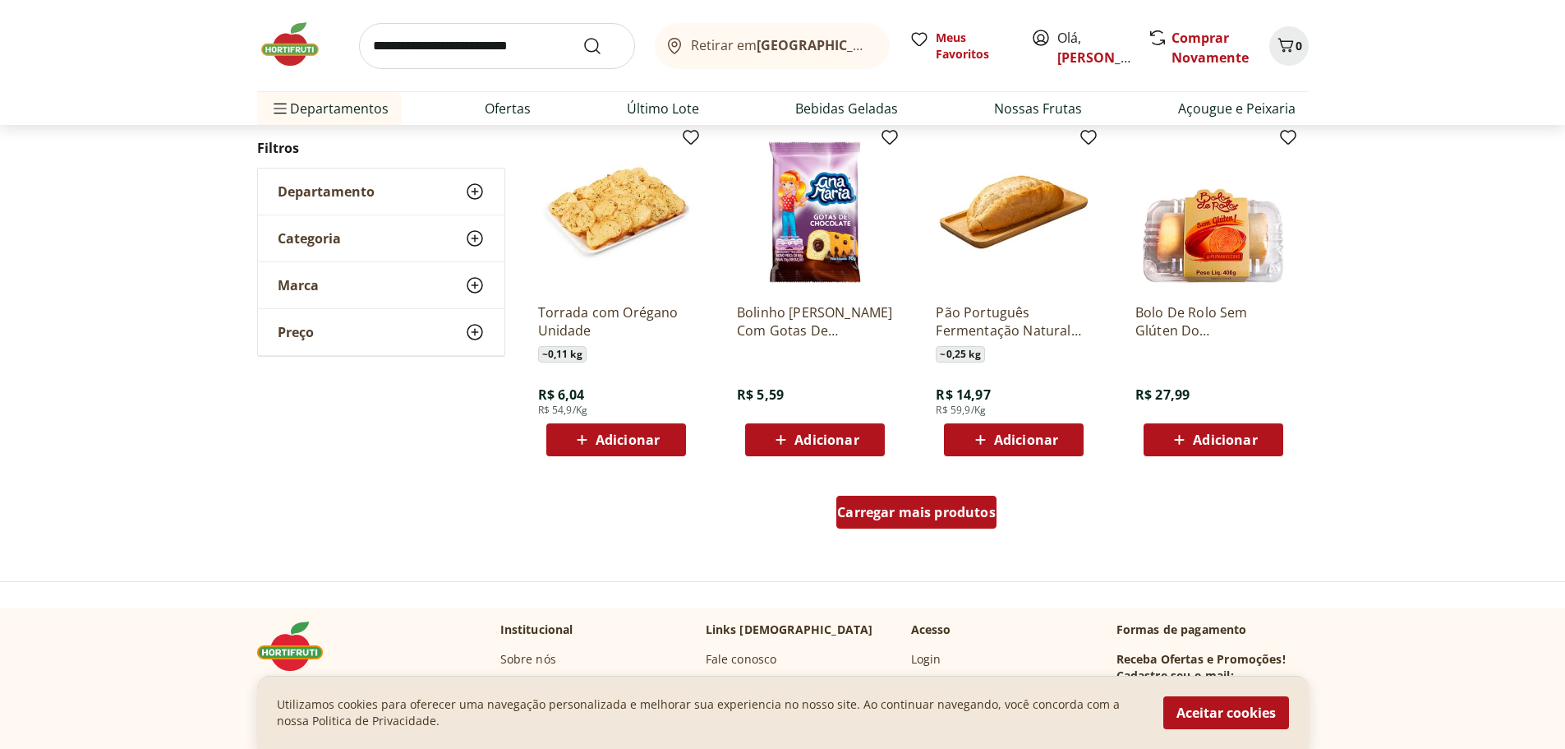
scroll to position [5177, 0]
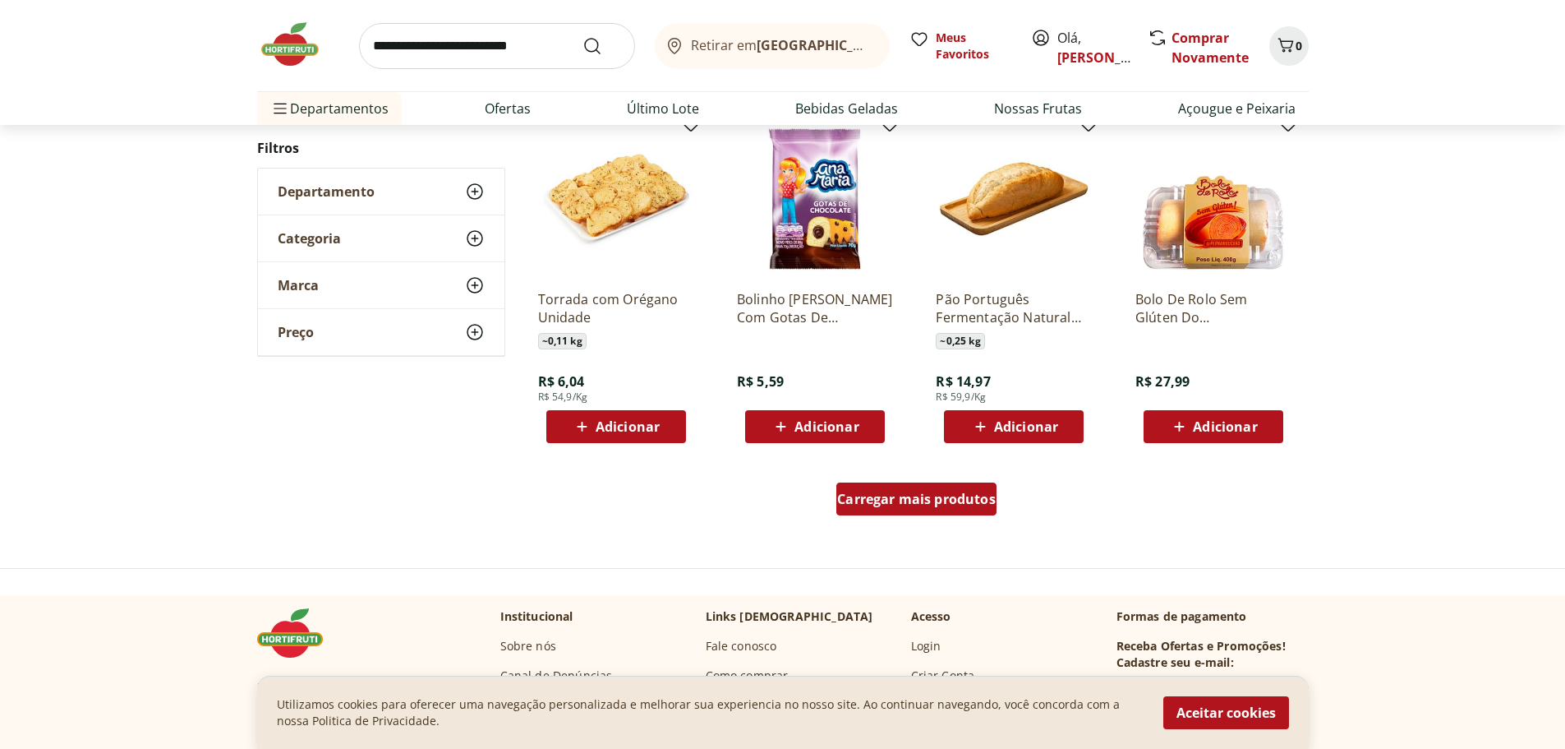
click at [888, 502] on span "Carregar mais produtos" at bounding box center [916, 498] width 159 height 13
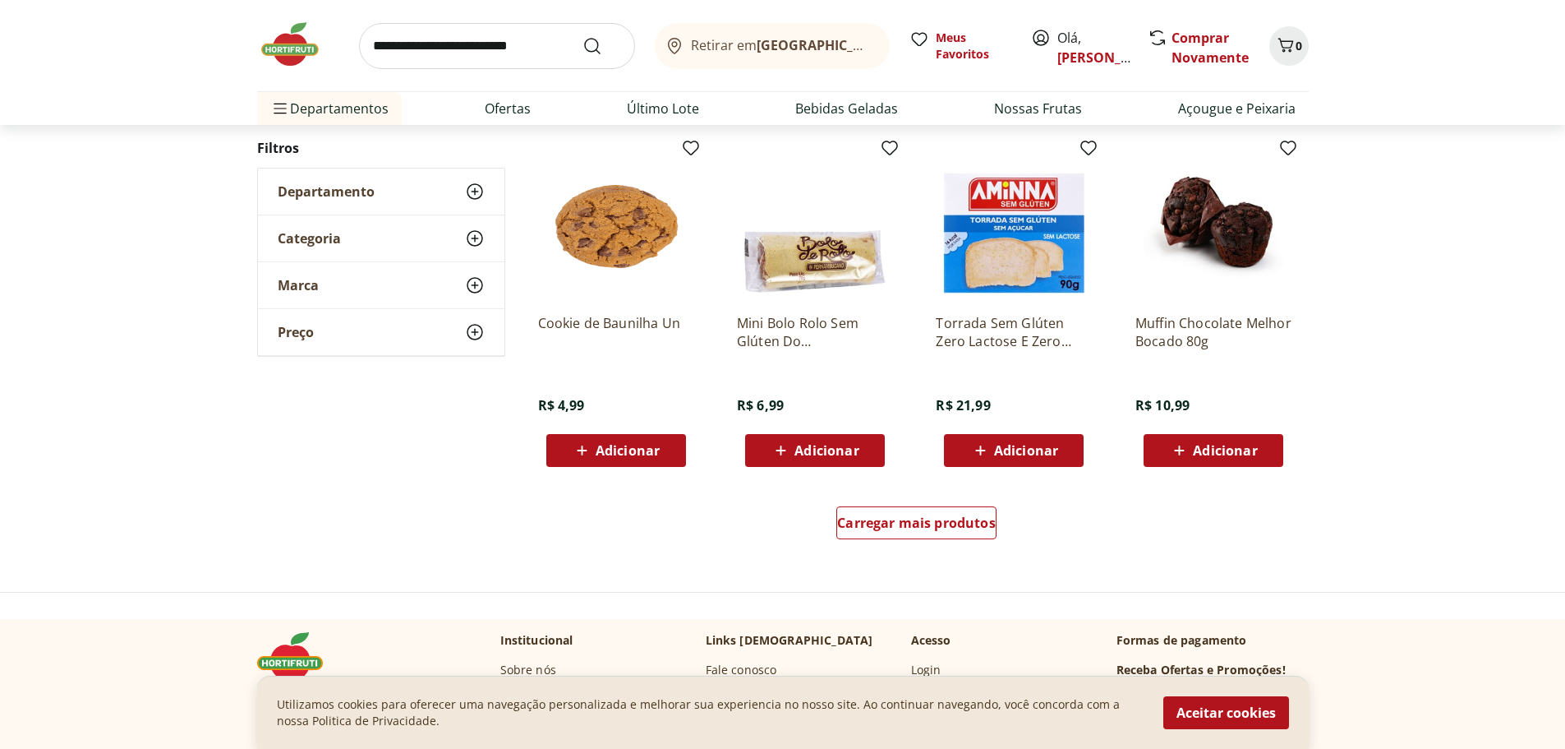
scroll to position [6245, 0]
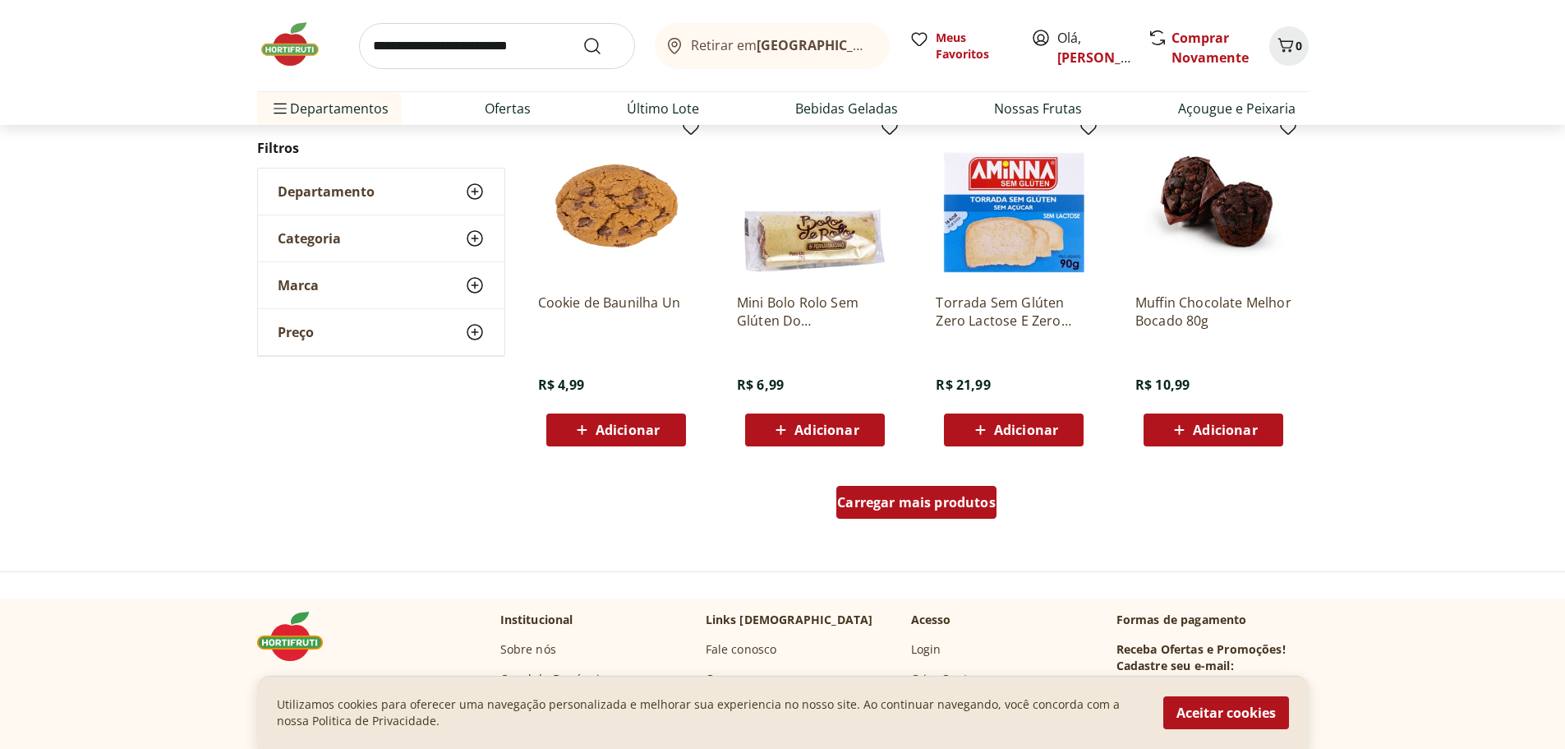
click at [916, 513] on div "Carregar mais produtos" at bounding box center [916, 502] width 160 height 33
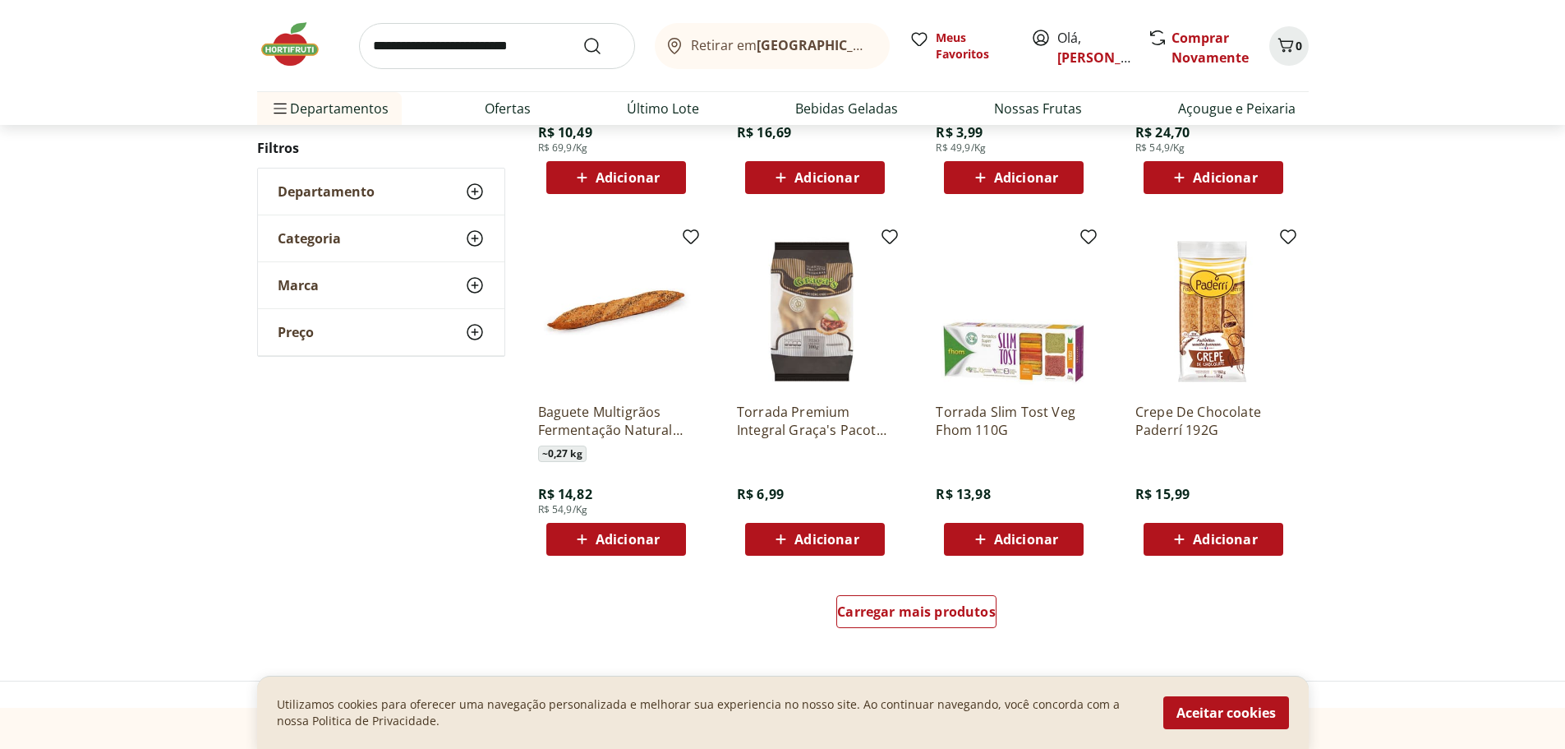
scroll to position [7231, 0]
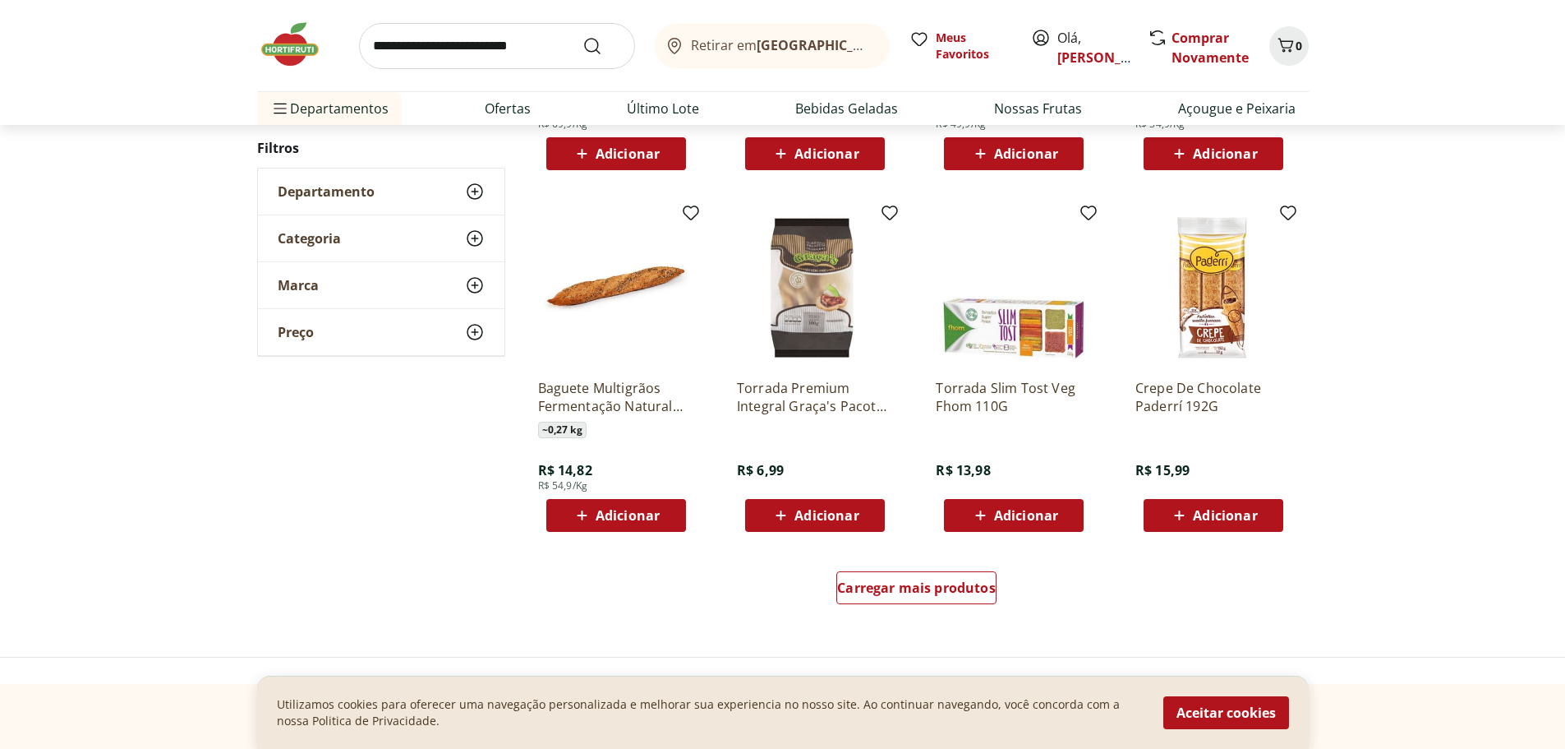
click at [907, 569] on div "Carregar mais produtos" at bounding box center [916, 590] width 797 height 79
click at [910, 581] on span "Carregar mais produtos" at bounding box center [916, 587] width 159 height 13
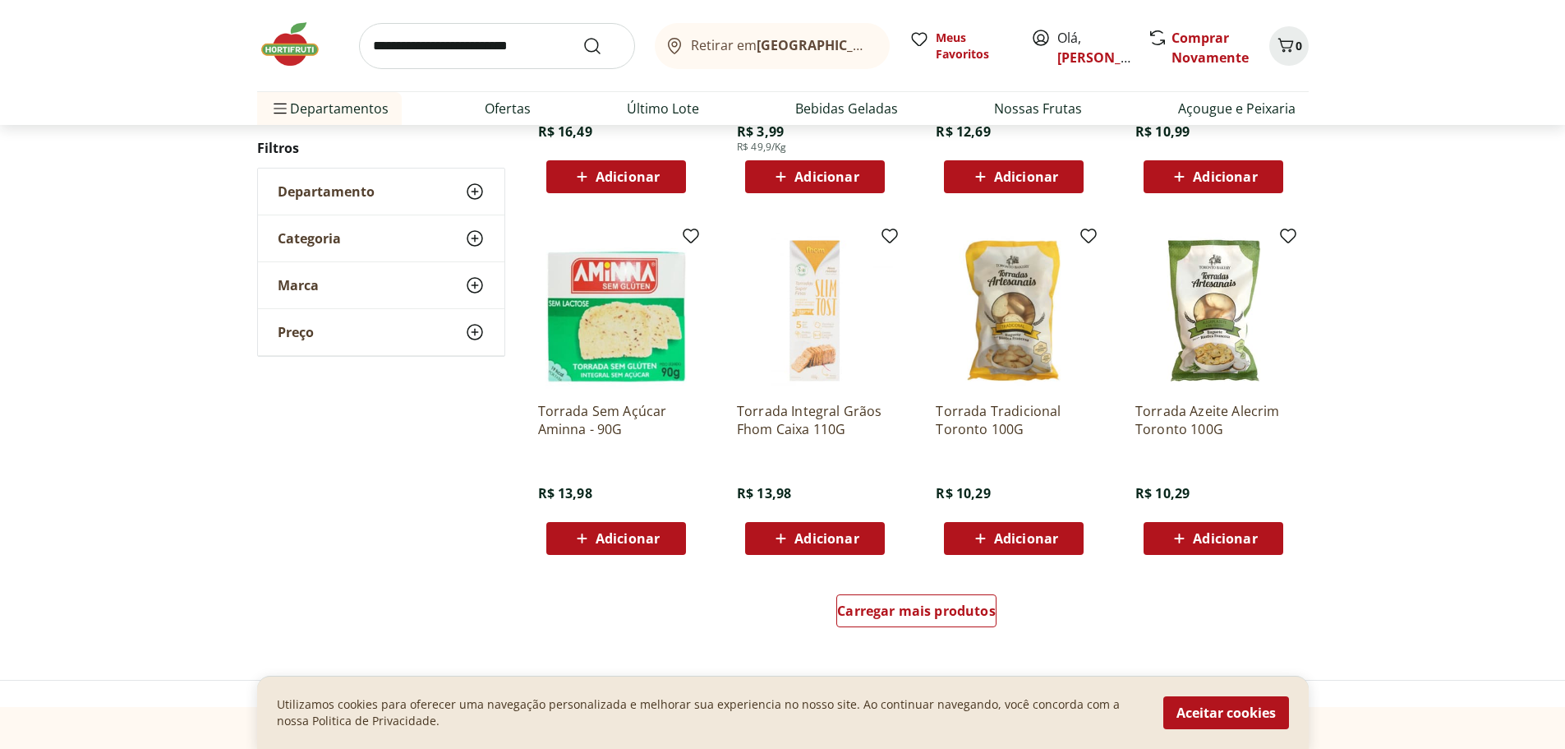
scroll to position [8299, 0]
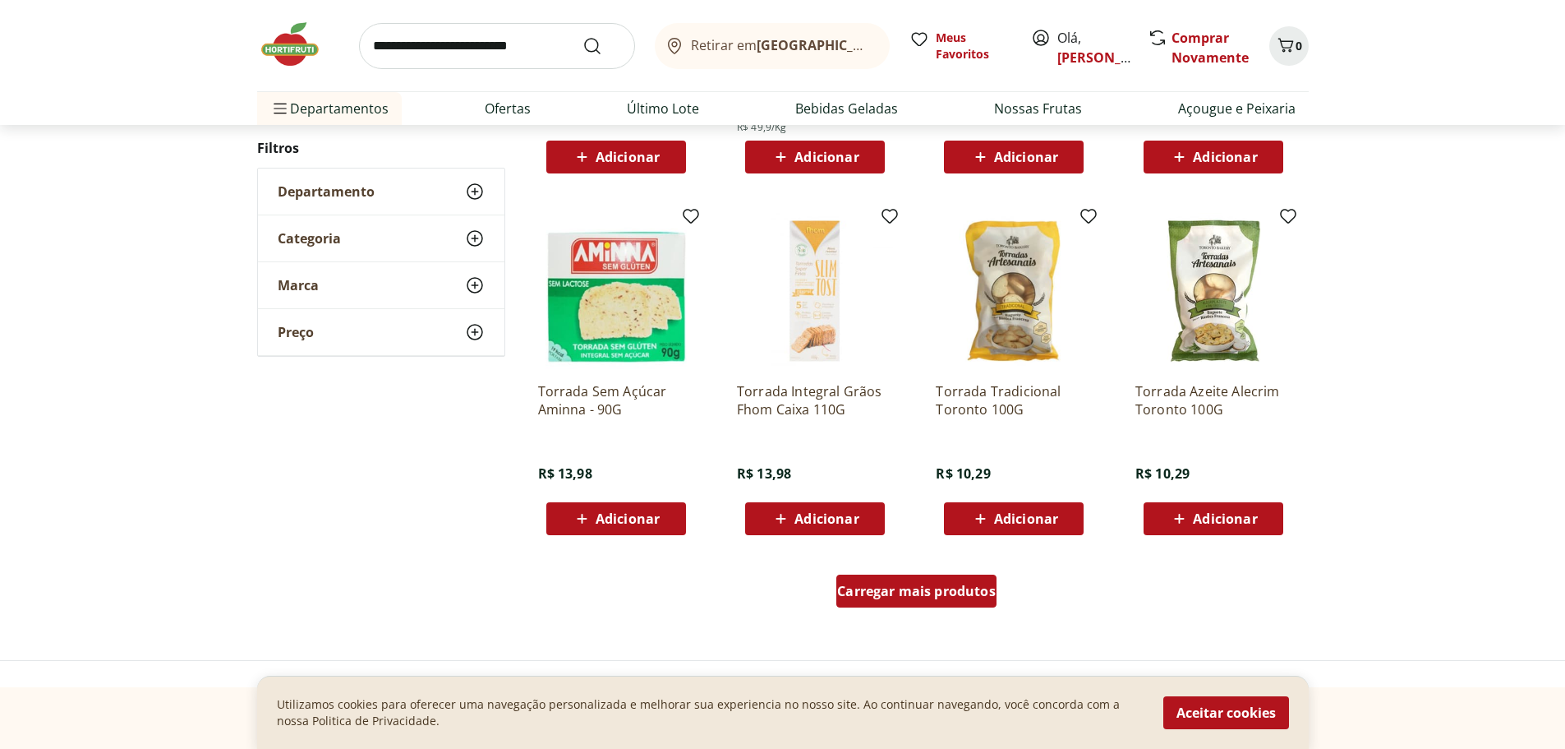
click at [918, 581] on div "Carregar mais produtos" at bounding box center [916, 590] width 160 height 33
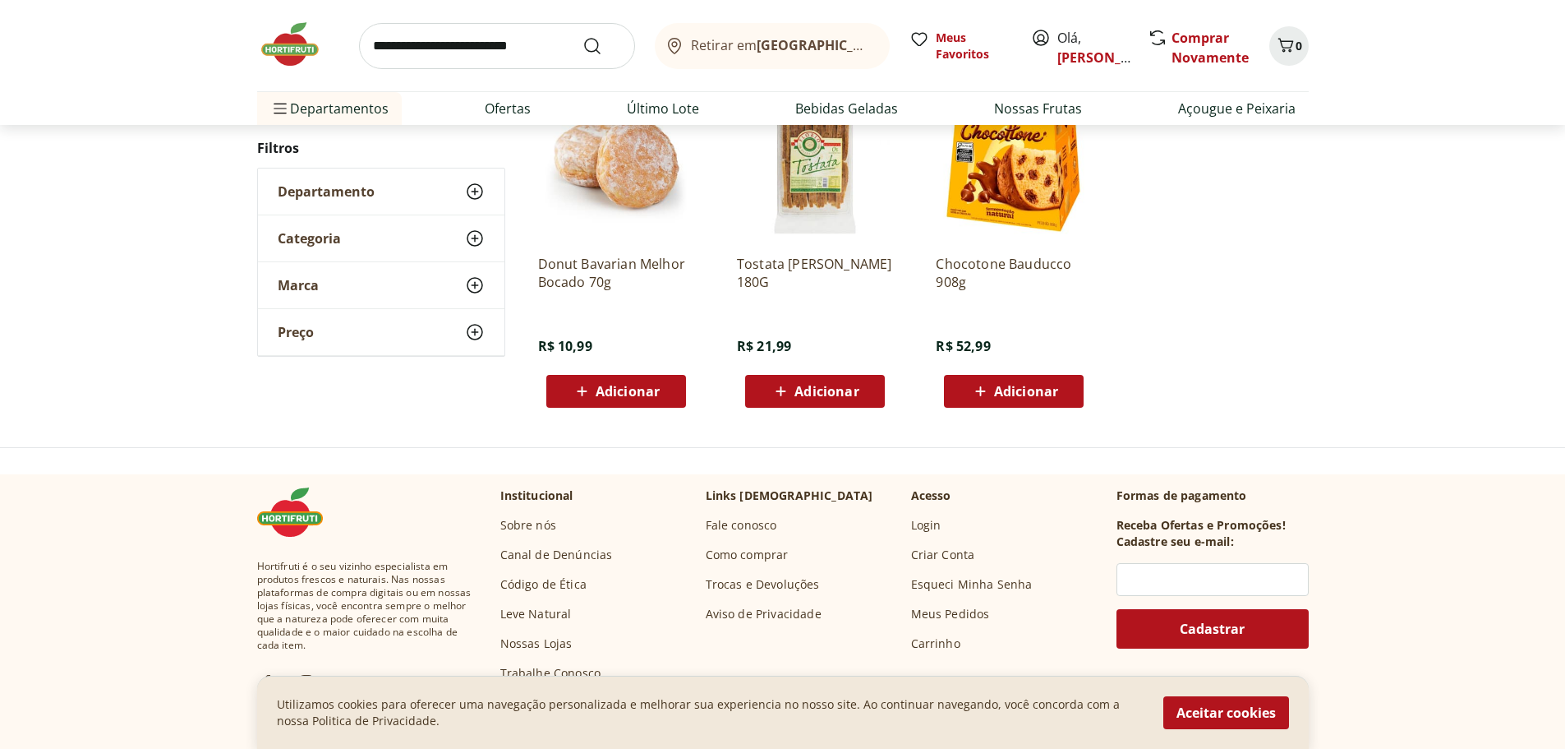
scroll to position [717, 0]
